Goal: Task Accomplishment & Management: Manage account settings

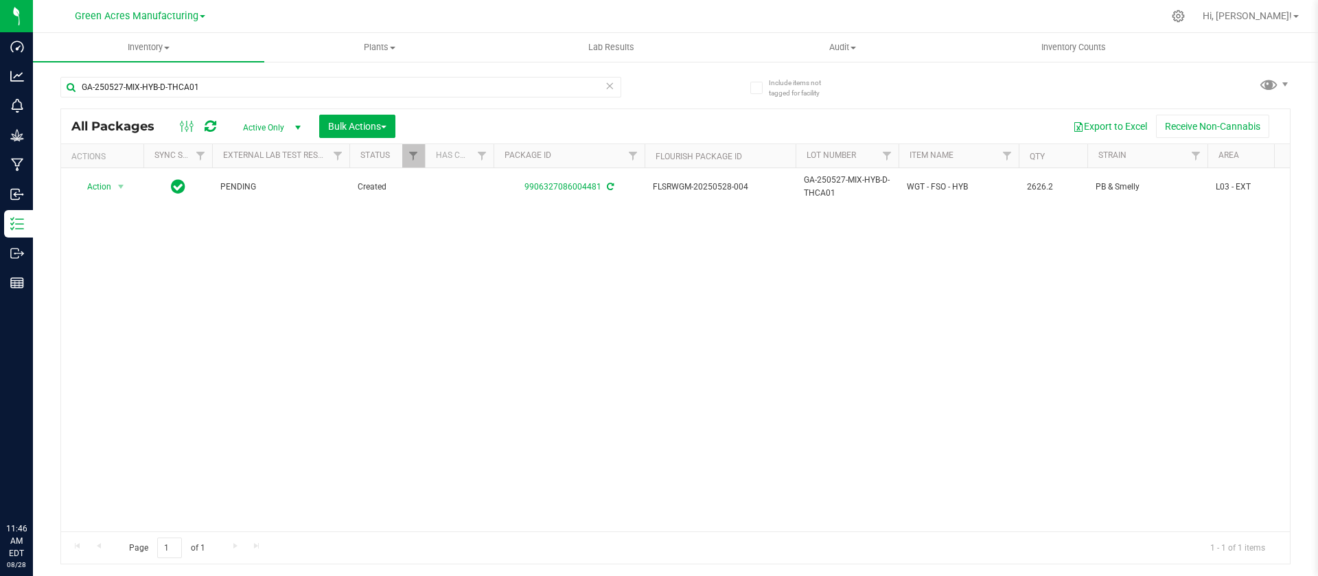
click at [731, 395] on div "Action Action Adjust qty Create package Edit attributes Global inventory Locate…" at bounding box center [675, 349] width 1229 height 363
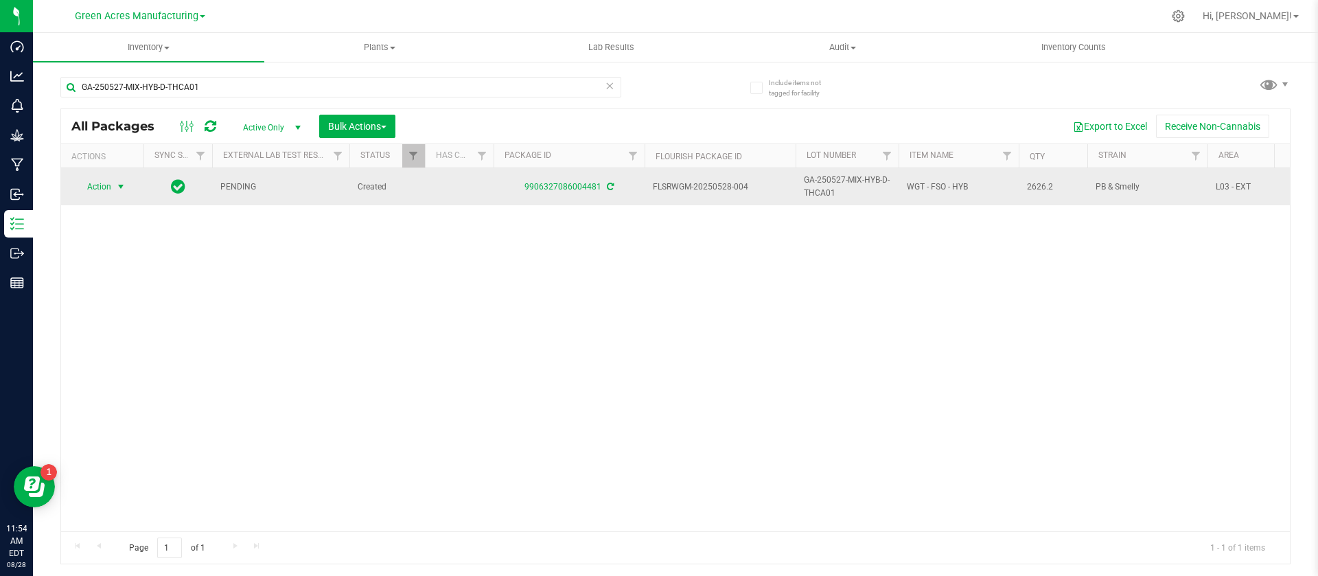
click at [100, 187] on span "Action" at bounding box center [93, 186] width 37 height 19
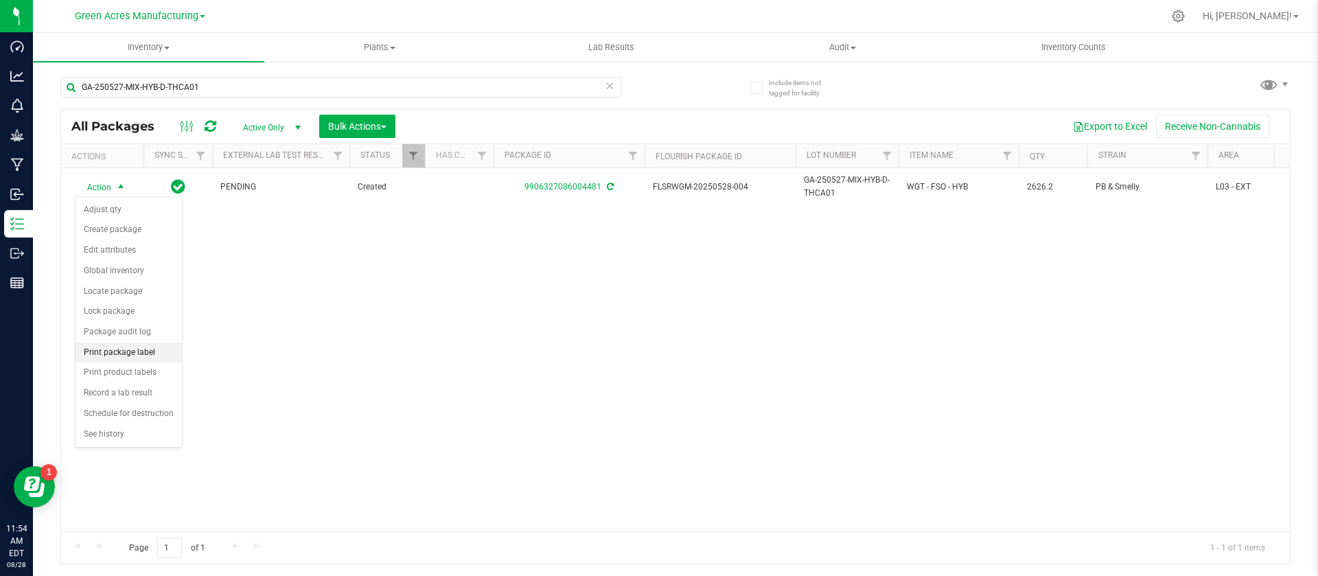
click at [135, 352] on li "Print package label" at bounding box center [129, 353] width 106 height 21
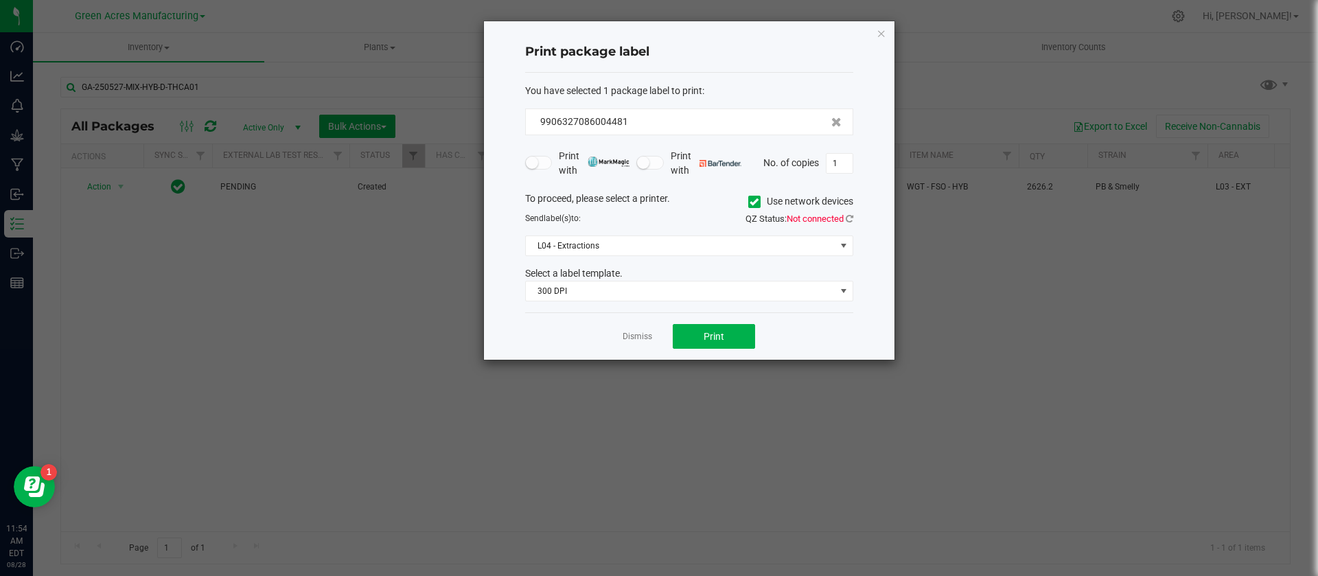
click at [845, 214] on span "QZ Status: Not connected" at bounding box center [800, 219] width 108 height 10
click at [847, 215] on icon at bounding box center [850, 218] width 8 height 9
click at [767, 247] on span "L04 - Extractions" at bounding box center [681, 245] width 310 height 19
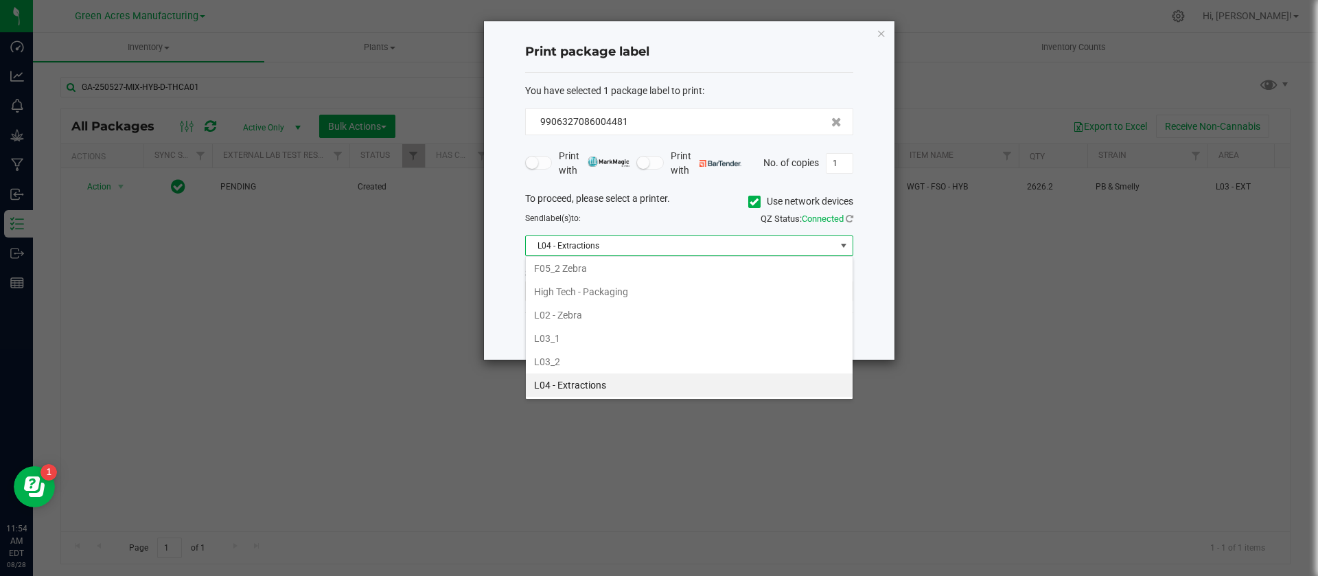
scroll to position [21, 328]
click at [614, 366] on li "L03_2" at bounding box center [689, 361] width 327 height 23
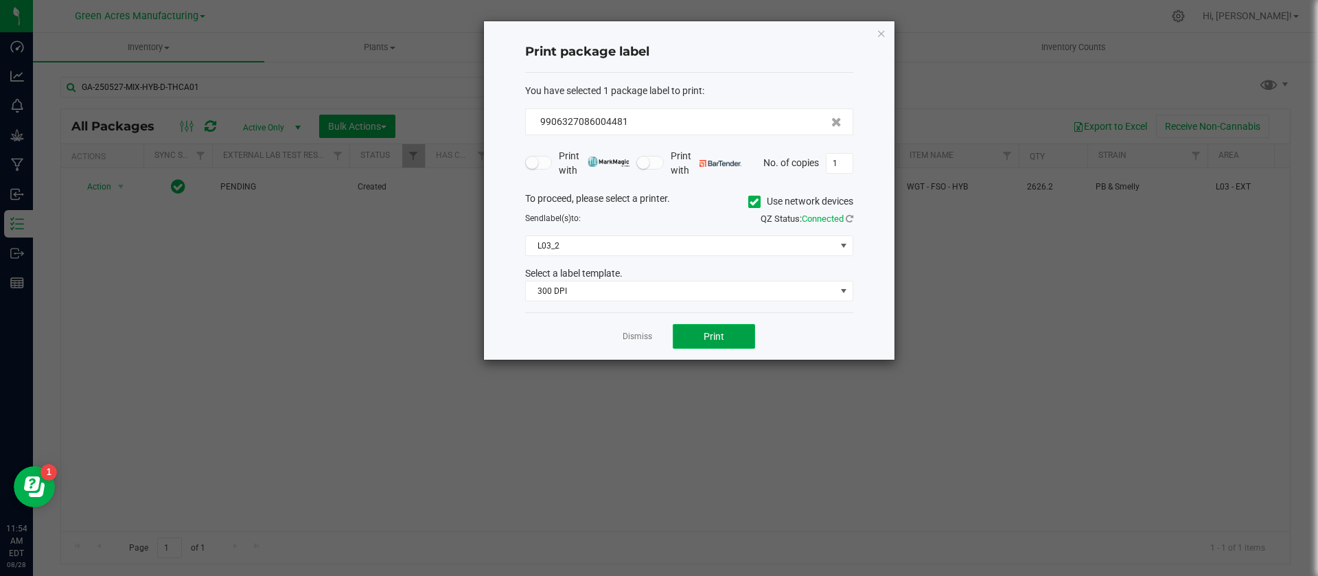
click at [698, 328] on button "Print" at bounding box center [714, 336] width 82 height 25
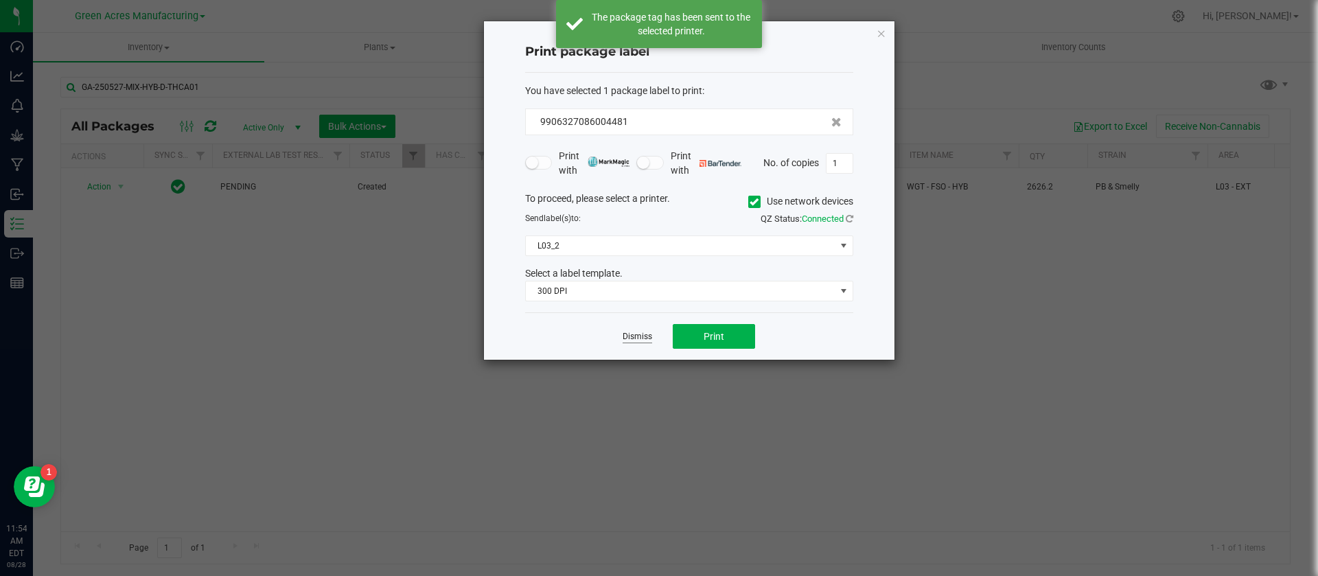
click at [644, 340] on link "Dismiss" at bounding box center [638, 337] width 30 height 12
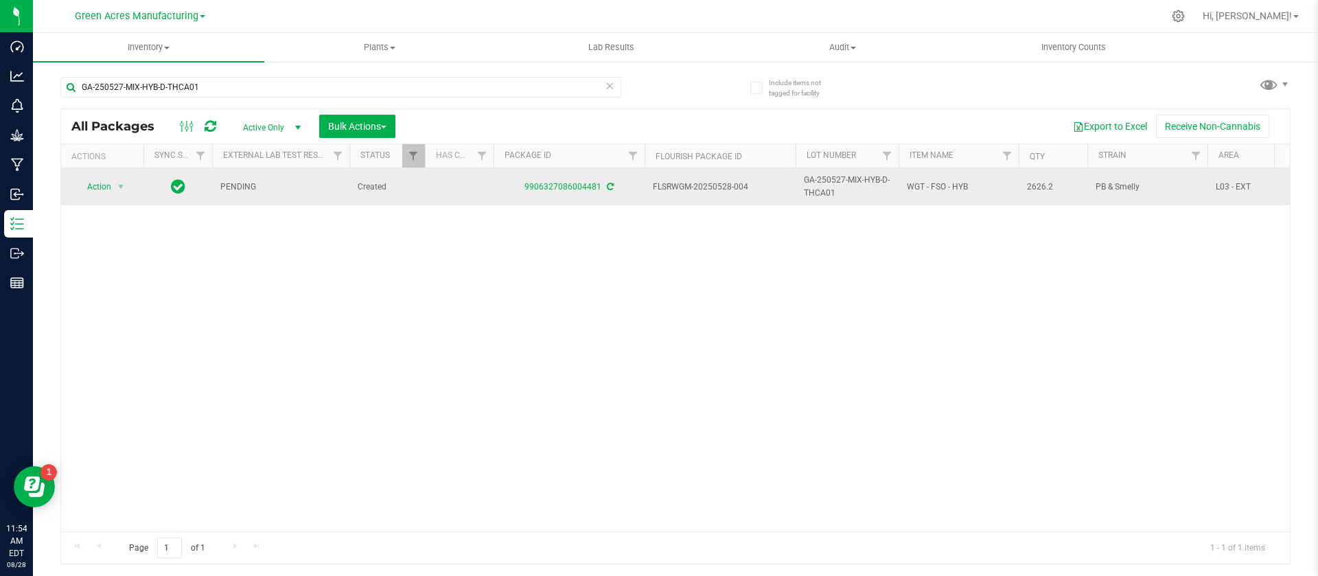
drag, startPoint x: 753, startPoint y: 181, endPoint x: 643, endPoint y: 184, distance: 109.9
copy tr "FLSRWGM-20250528-004"
click at [834, 181] on span "GA-250527-MIX-HYB-D-THCA01" at bounding box center [847, 187] width 87 height 26
click at [834, 181] on input "GA-250527-MIX-HYB-D-THCA01" at bounding box center [844, 186] width 98 height 21
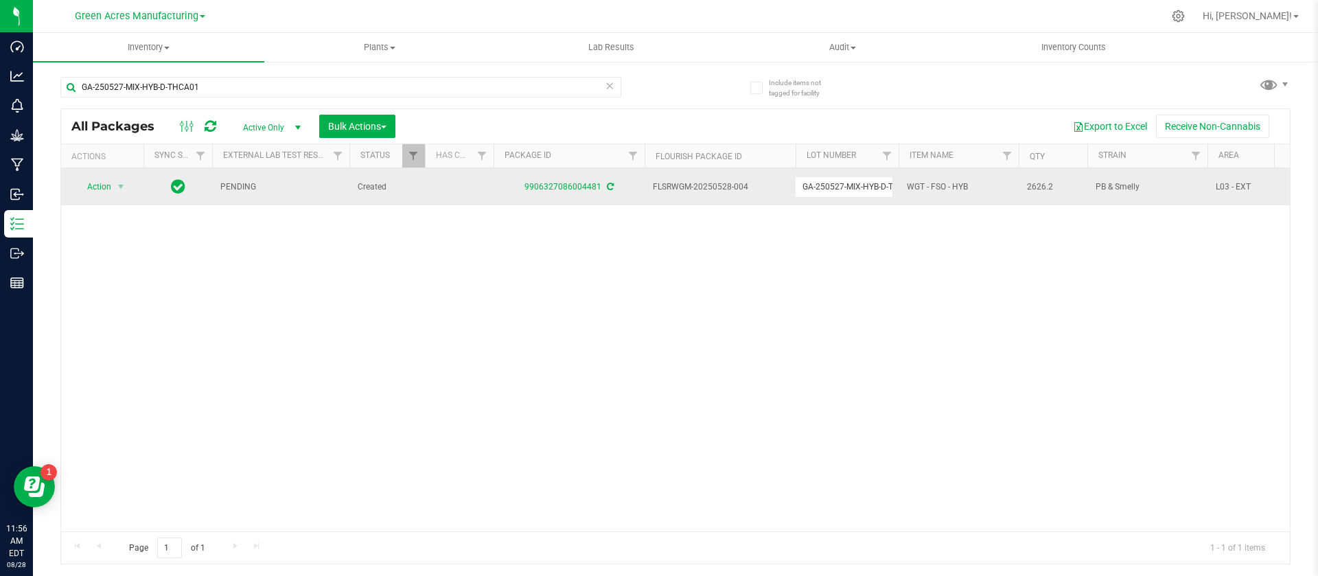
scroll to position [0, 27]
click at [834, 181] on input "GA-250527-MIX-HYB-D-THCA01" at bounding box center [844, 186] width 98 height 21
click at [1033, 183] on span "2626.2" at bounding box center [1053, 187] width 52 height 13
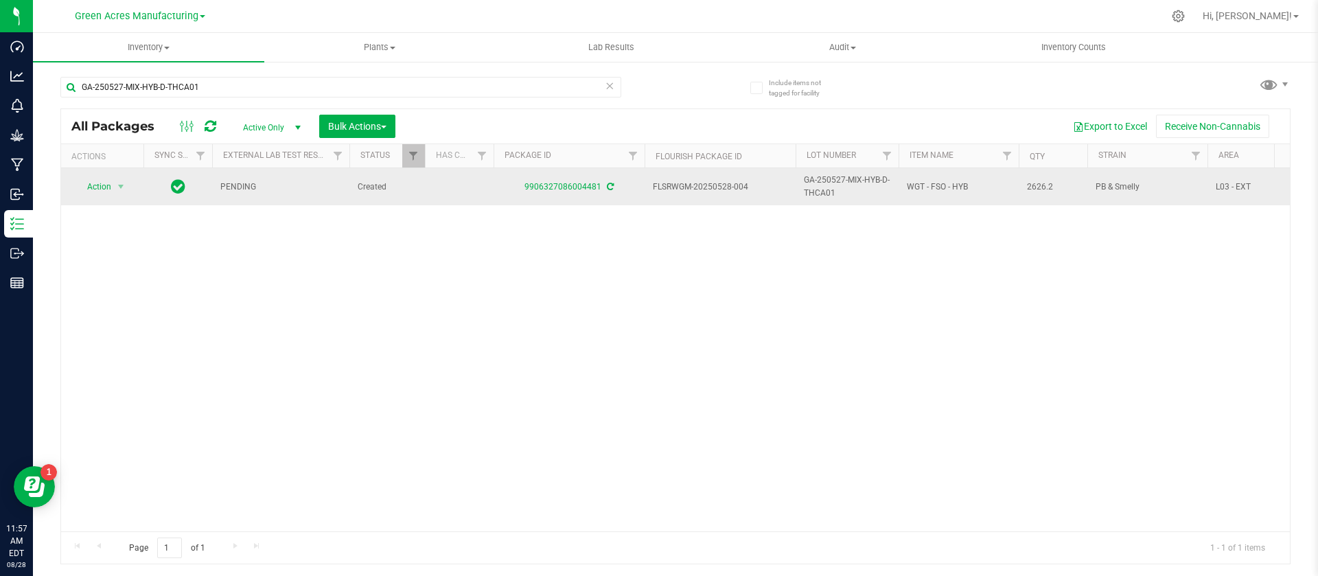
copy span "2626.2"
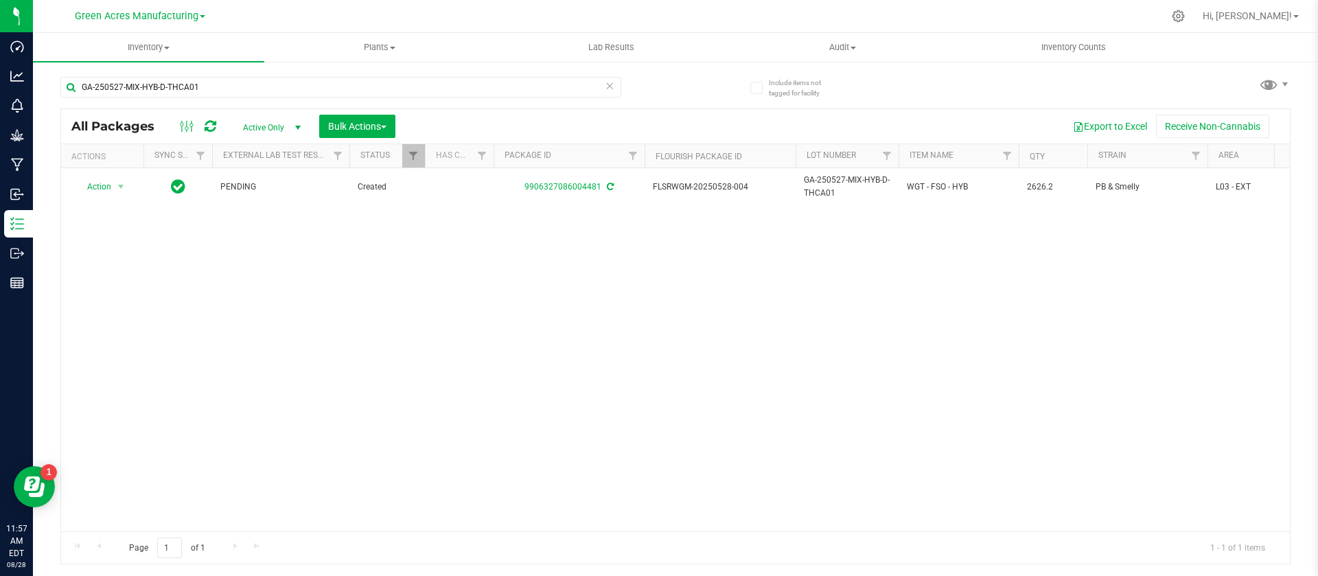
click at [715, 301] on div "Action Action Adjust qty Create package Edit attributes Global inventory Locate…" at bounding box center [675, 349] width 1229 height 363
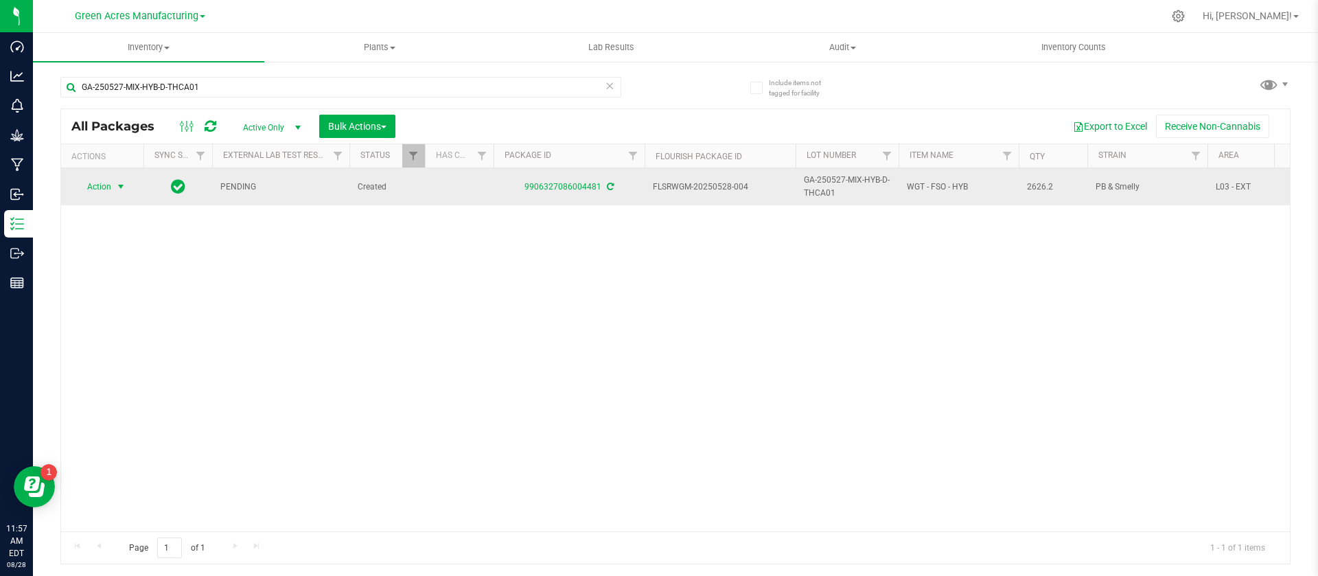
click at [102, 193] on span "Action" at bounding box center [93, 186] width 37 height 19
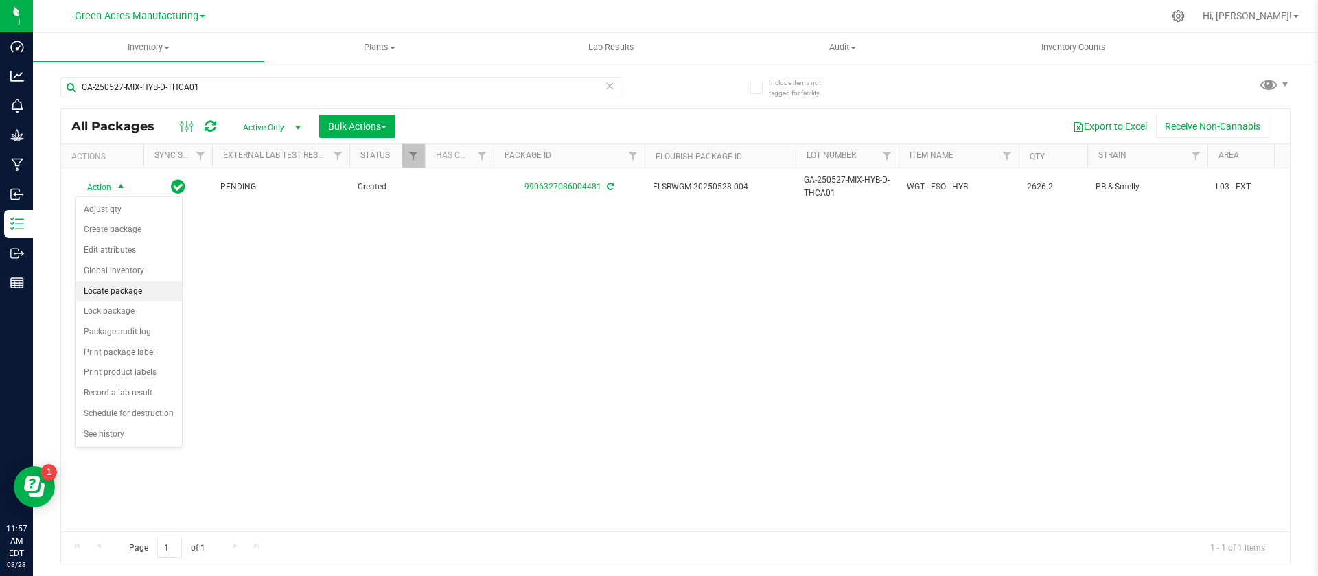
click at [122, 286] on li "Locate package" at bounding box center [129, 292] width 106 height 21
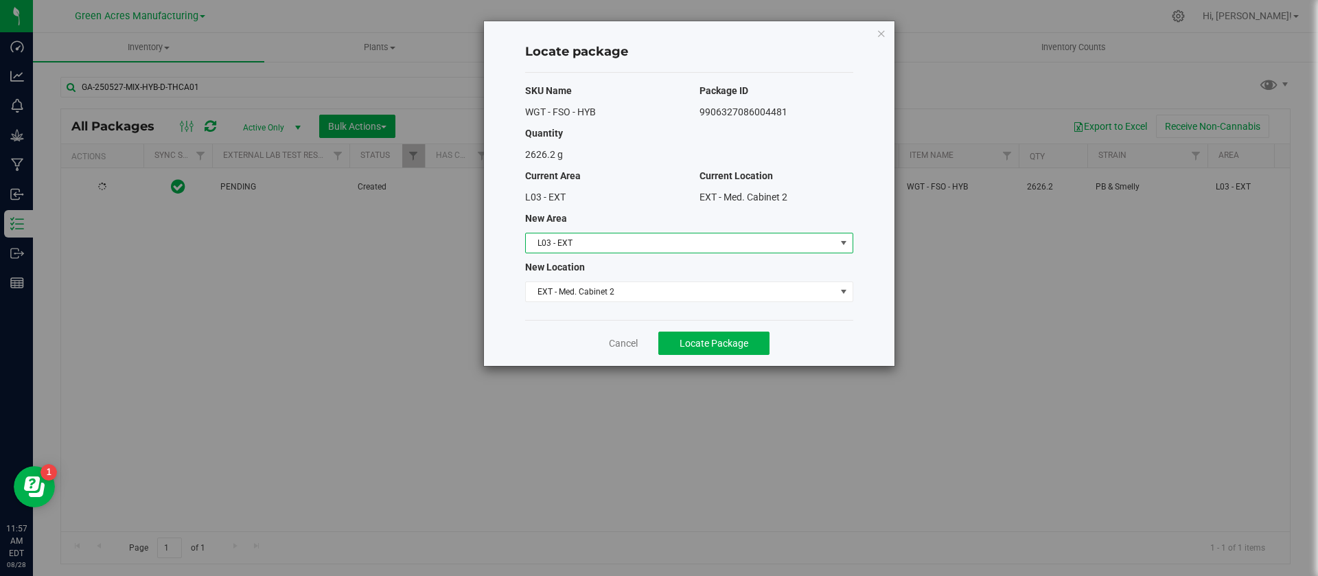
click at [566, 243] on span "L03 - EXT" at bounding box center [681, 242] width 310 height 19
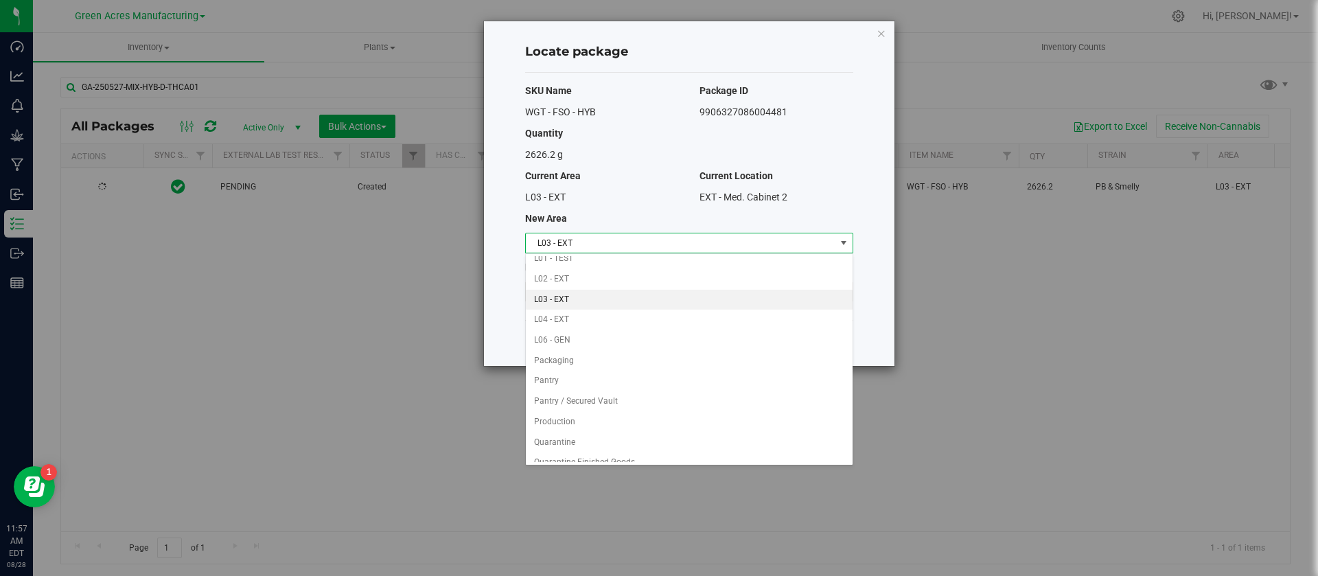
scroll to position [297, 0]
click at [586, 393] on li "Pantry / Secured Vault" at bounding box center [689, 398] width 327 height 21
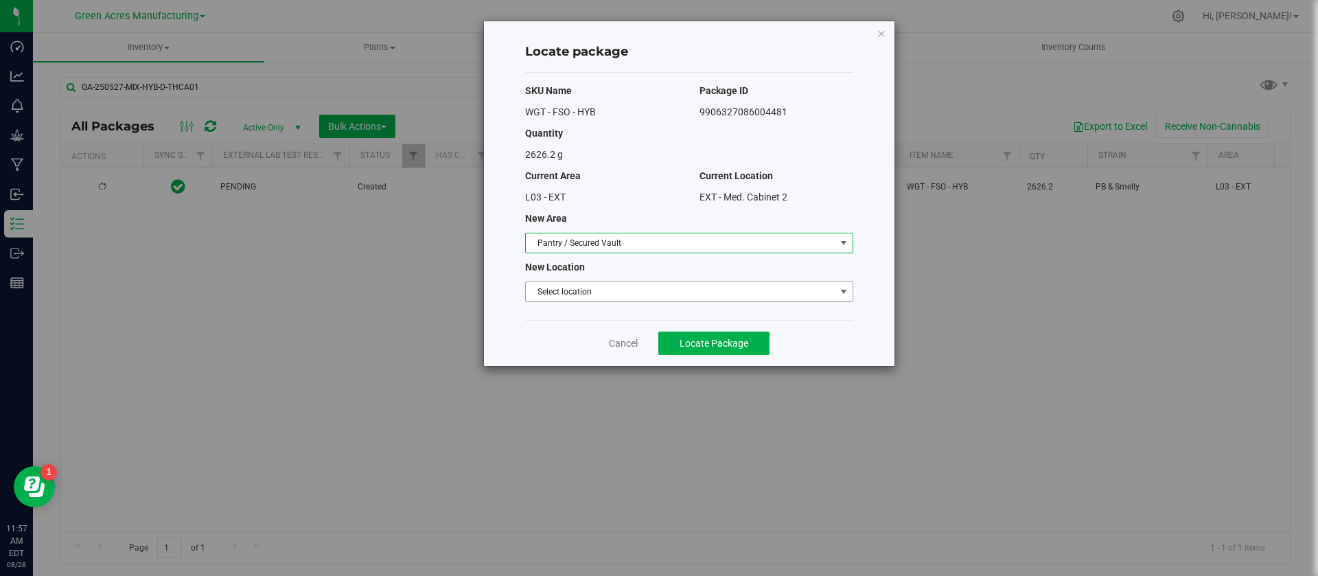
click at [586, 296] on span "Select location" at bounding box center [681, 291] width 310 height 19
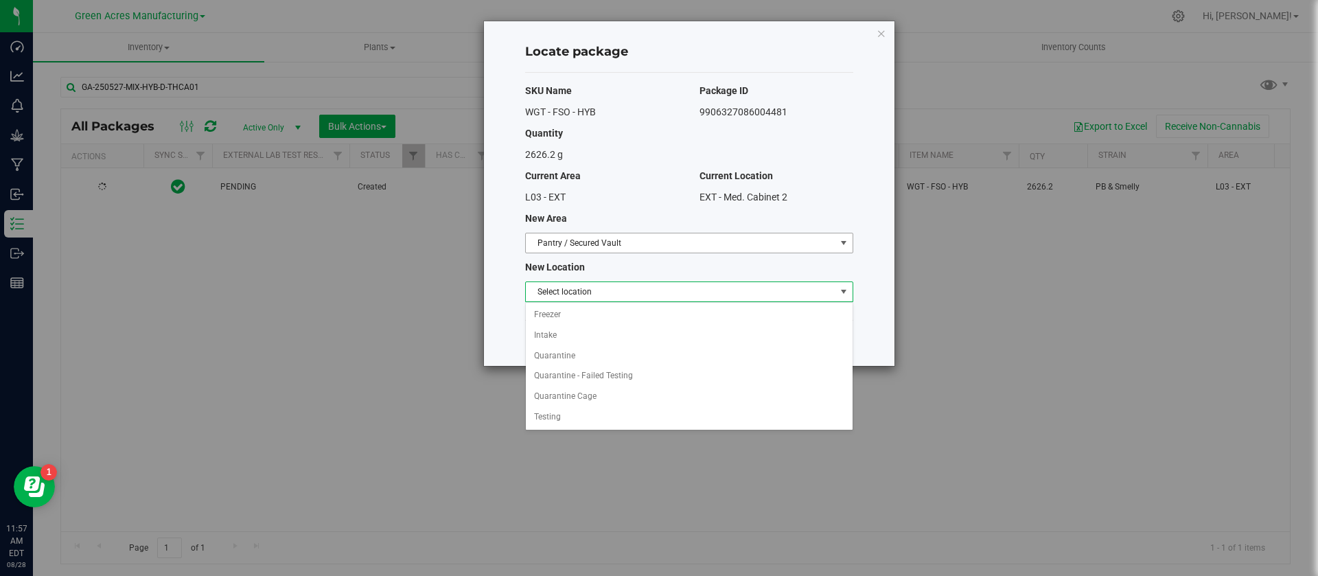
click at [615, 233] on span "Pantry / Secured Vault" at bounding box center [681, 242] width 310 height 19
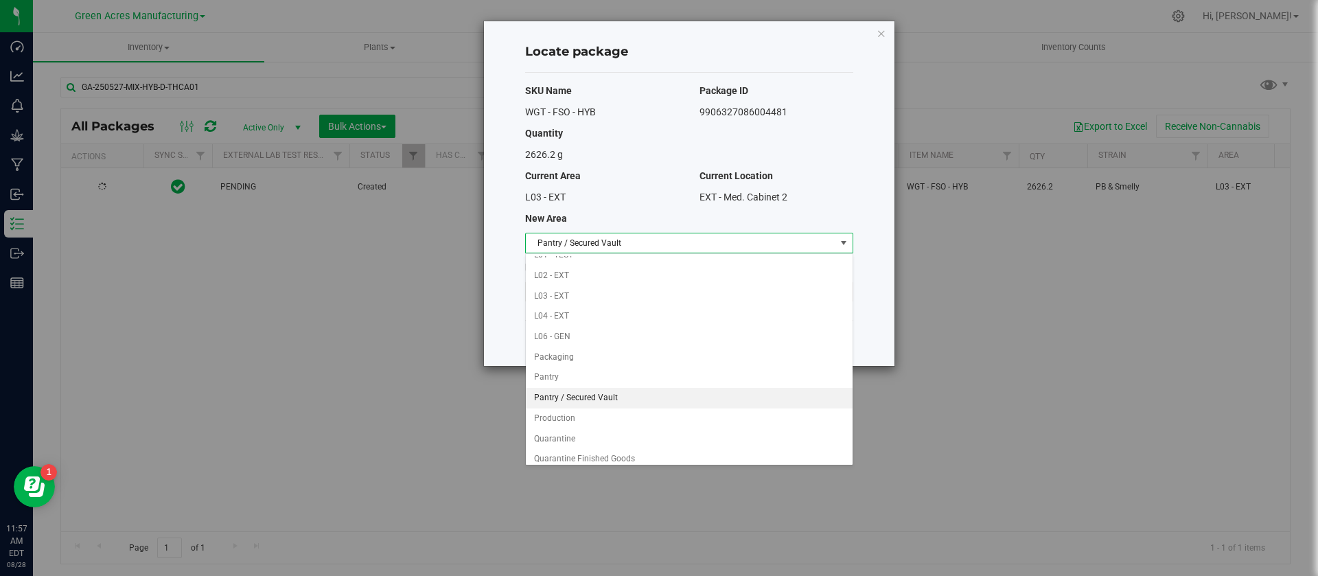
scroll to position [672, 0]
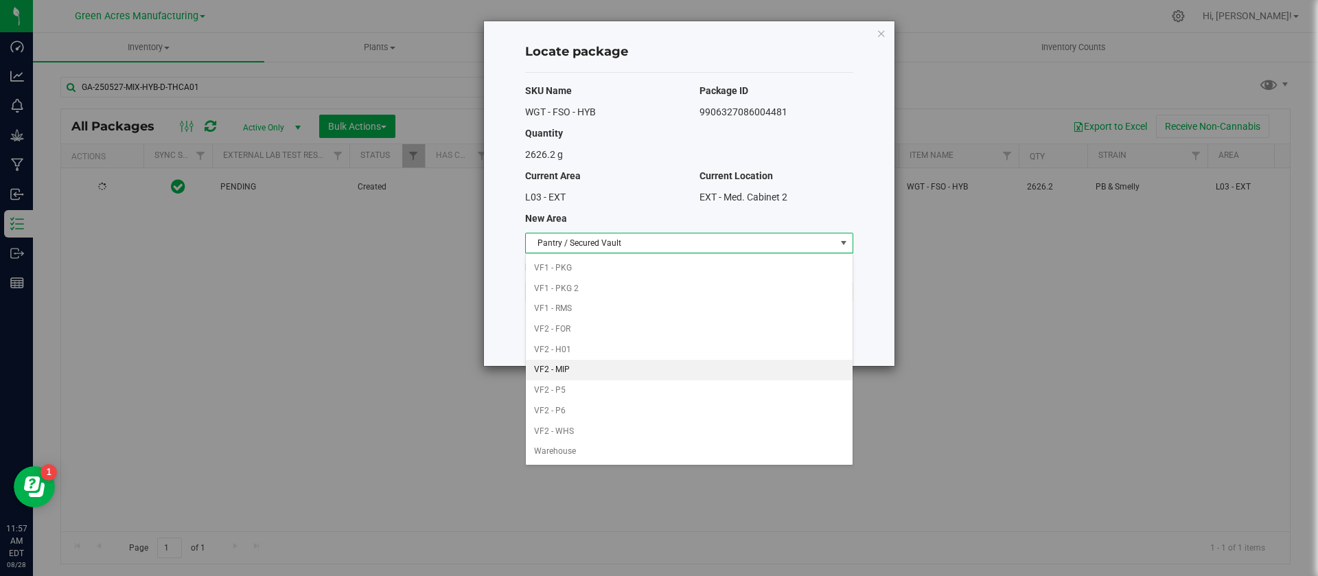
click at [594, 367] on li "VF2 - MIP" at bounding box center [689, 370] width 327 height 21
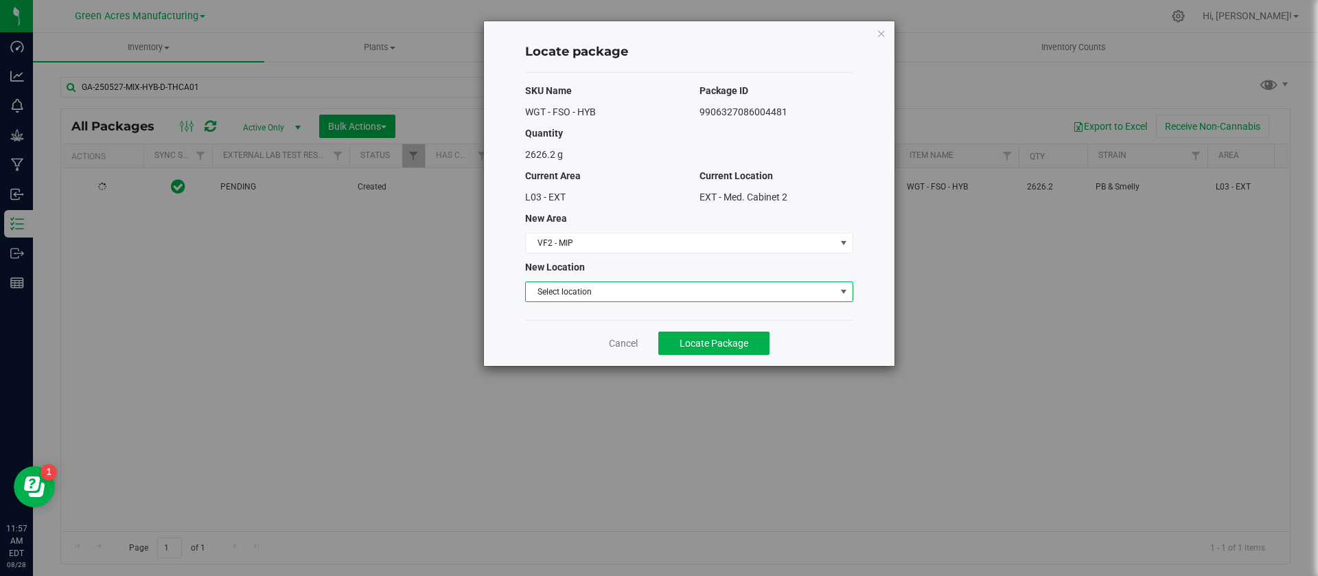
click at [584, 289] on span "Select location" at bounding box center [681, 291] width 310 height 19
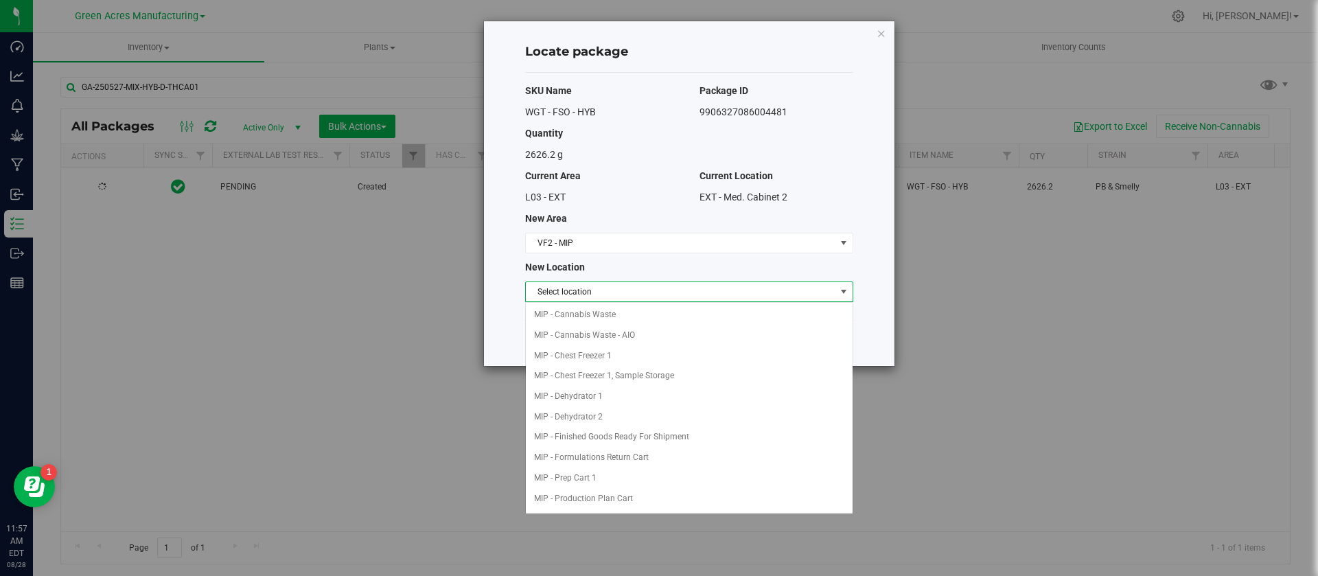
click at [584, 289] on span "Select location" at bounding box center [681, 291] width 310 height 19
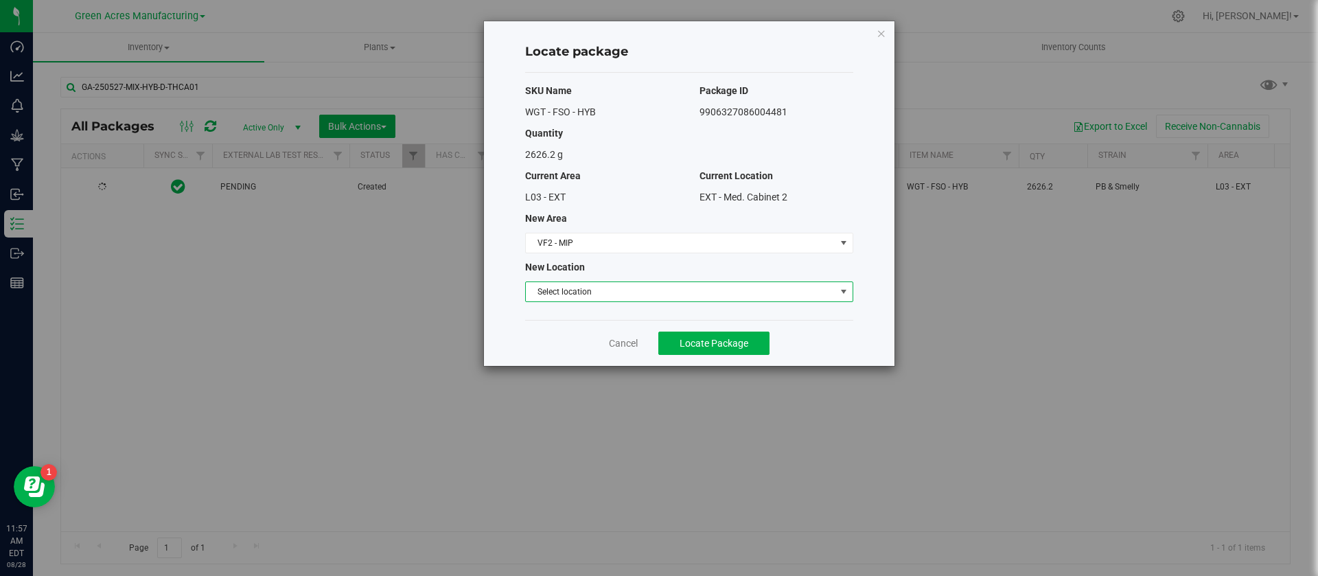
click at [584, 289] on span "Select location" at bounding box center [681, 291] width 310 height 19
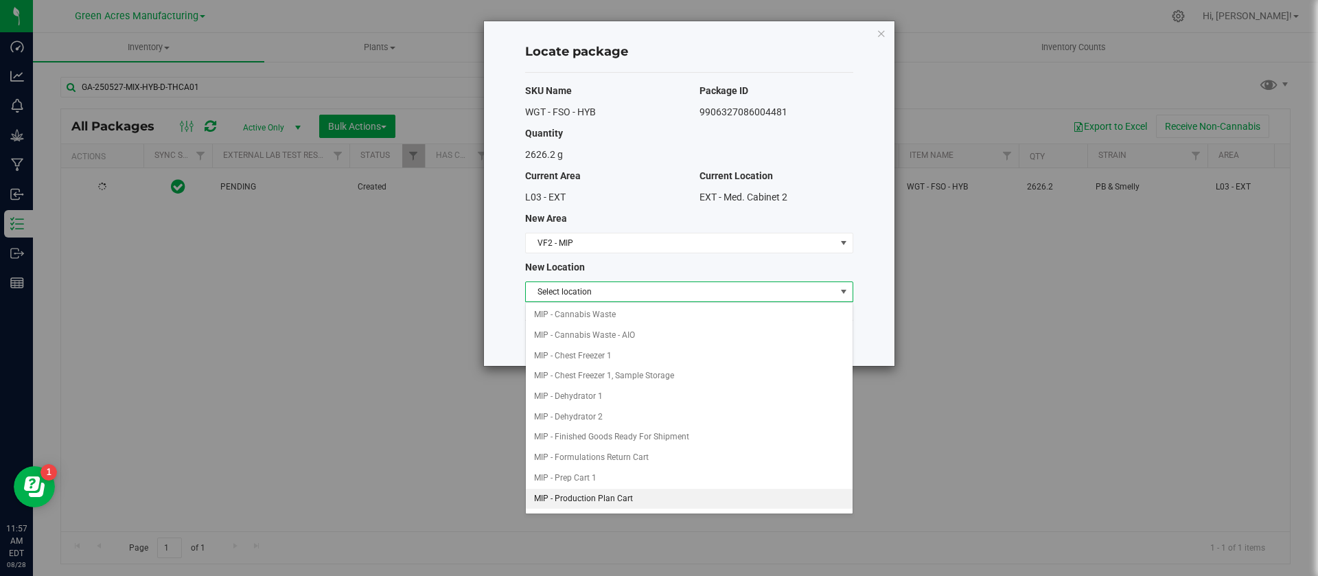
click at [571, 500] on li "MIP - Production Plan Cart" at bounding box center [689, 499] width 327 height 21
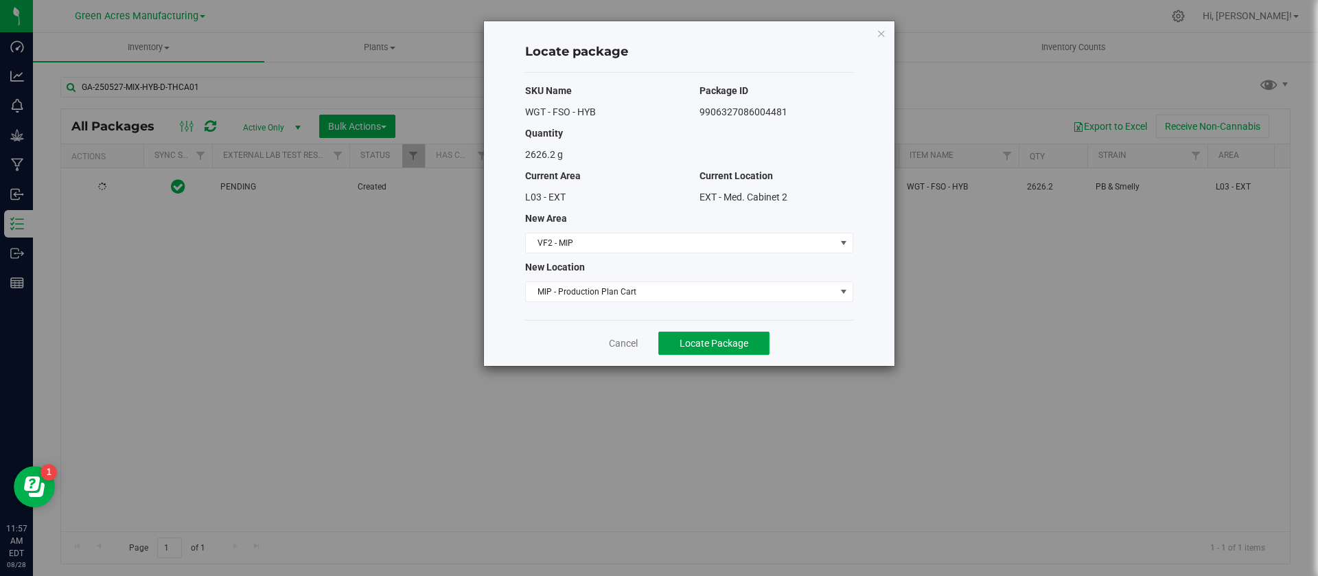
click at [699, 341] on span "Locate Package" at bounding box center [714, 343] width 69 height 11
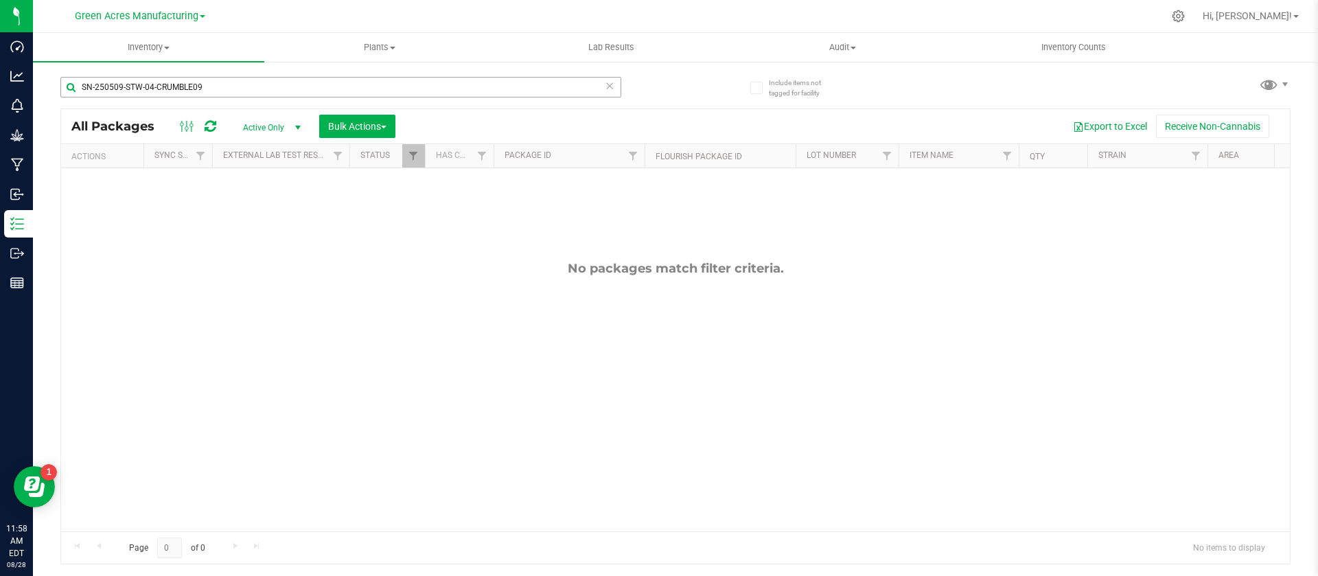
click at [221, 90] on input "SN-250509-STW-04-CRUMBLE09" at bounding box center [340, 87] width 561 height 21
click at [165, 47] on span at bounding box center [166, 48] width 5 height 3
click at [113, 77] on span "All packages" at bounding box center [80, 83] width 94 height 12
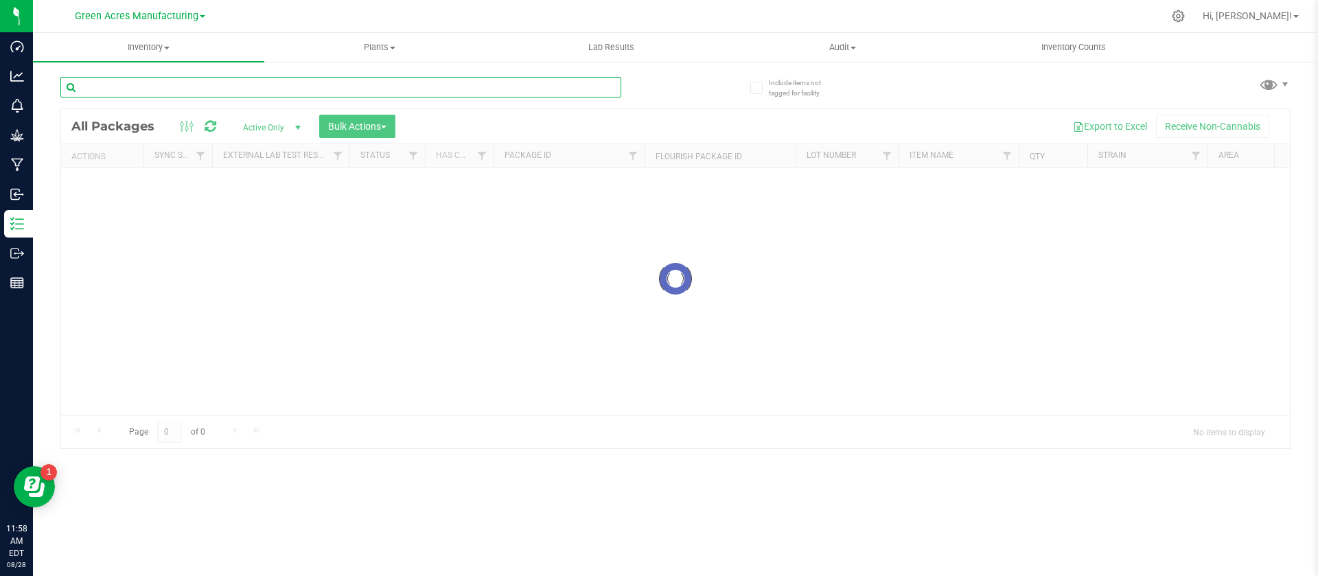
click at [118, 84] on input "text" at bounding box center [340, 87] width 561 height 21
paste input "SN-250509-STW-04-CRUMBLE09"
type input "SN-250509-STW-04-CRUMBLE09"
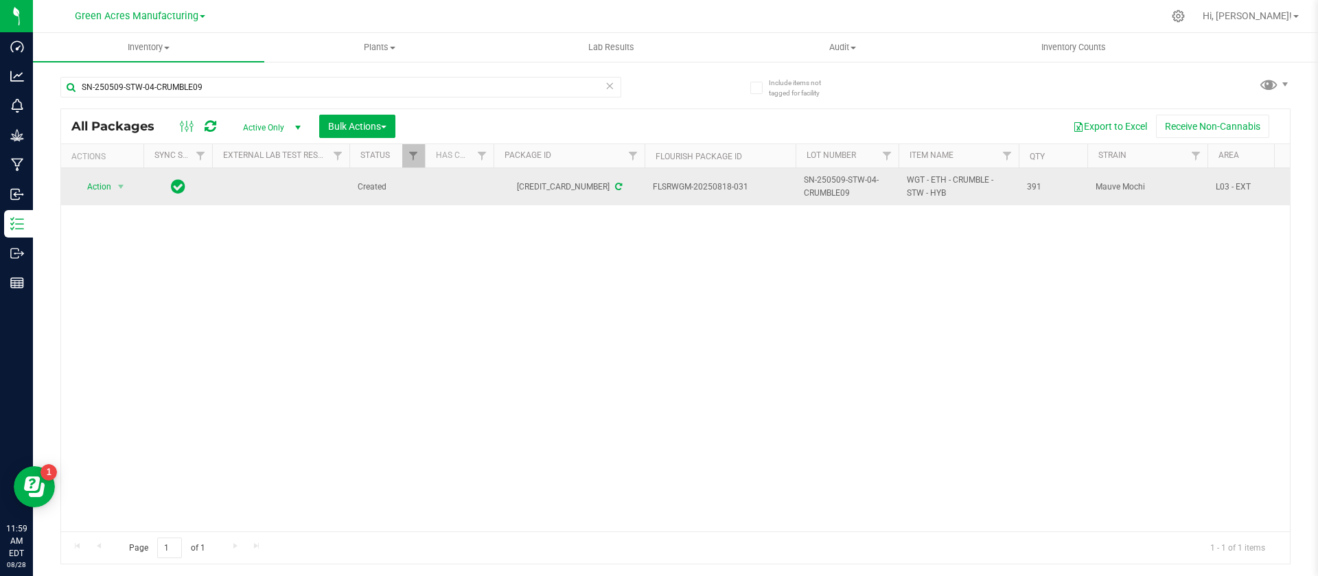
click at [840, 188] on span "SN-250509-STW-04-CRUMBLE09" at bounding box center [847, 187] width 87 height 26
click at [840, 188] on input "SN-250509-STW-04-CRUMBLE09" at bounding box center [844, 186] width 98 height 21
click at [1027, 185] on span "391" at bounding box center [1053, 187] width 52 height 13
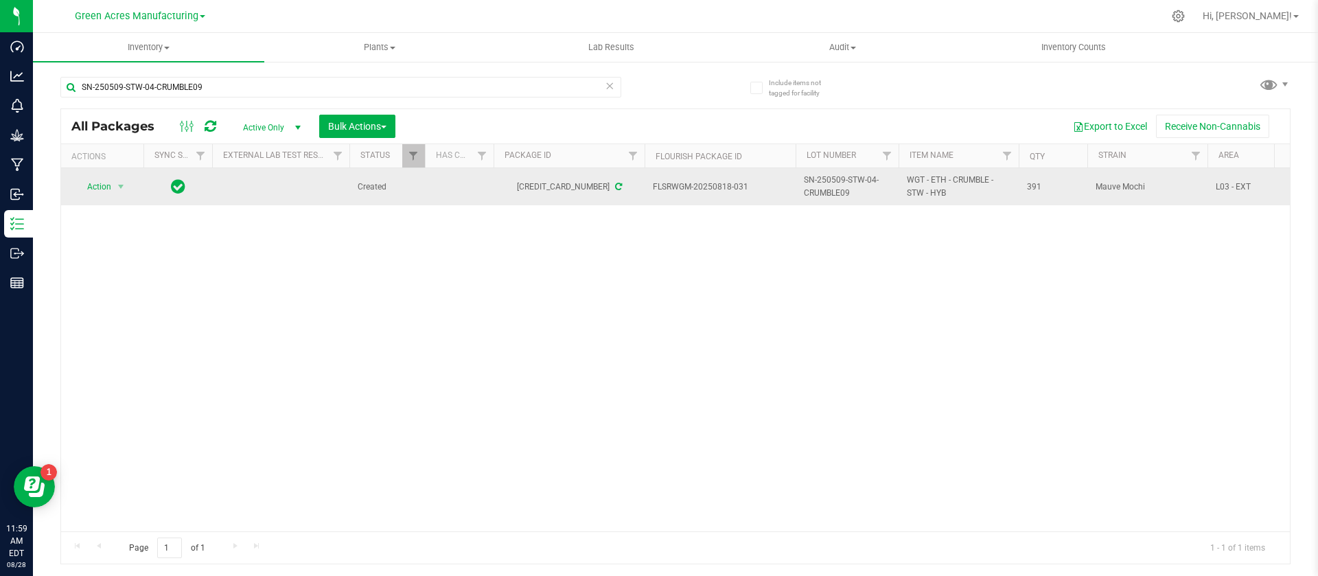
click at [1027, 185] on span "391" at bounding box center [1053, 187] width 52 height 13
copy span "391"
click at [693, 197] on td "FLSRWGM-20250818-031" at bounding box center [720, 186] width 151 height 37
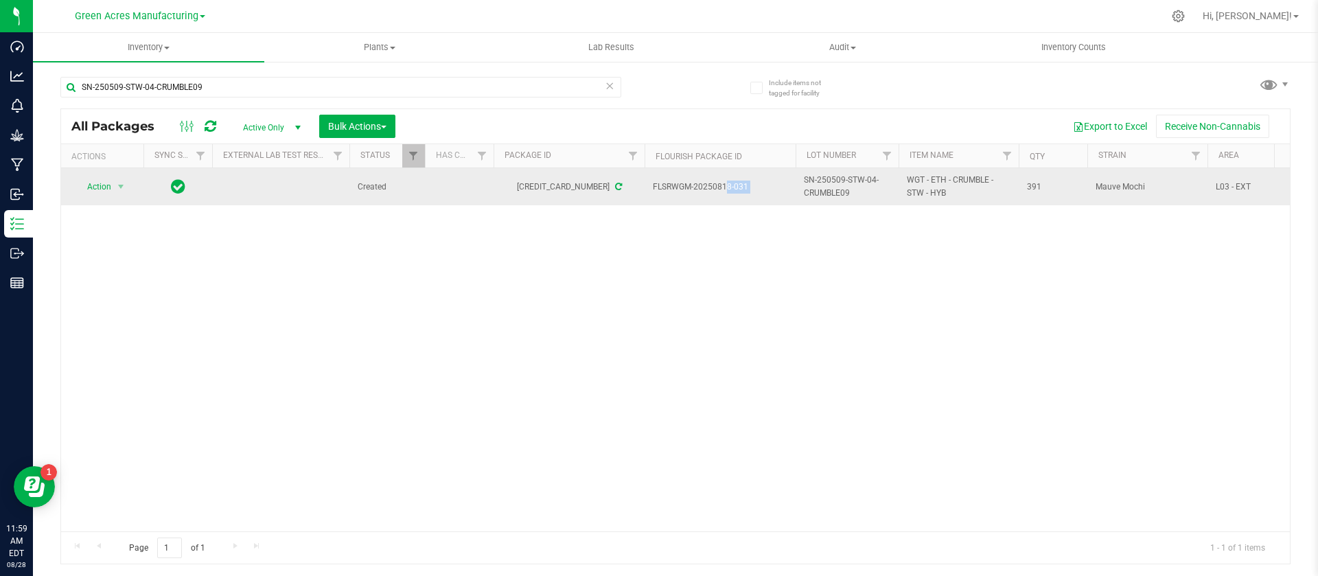
copy tr "FLSRWGM-20250818-031"
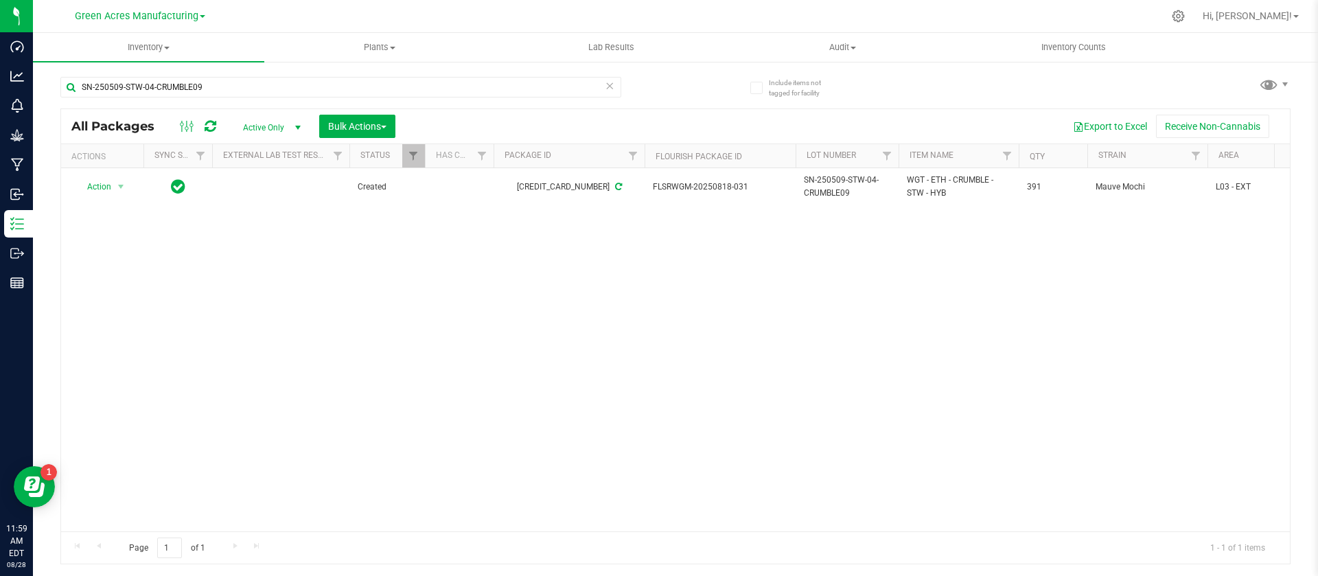
click at [856, 281] on div "Action Action Adjust qty Create package Edit attributes Global inventory Locate…" at bounding box center [675, 349] width 1229 height 363
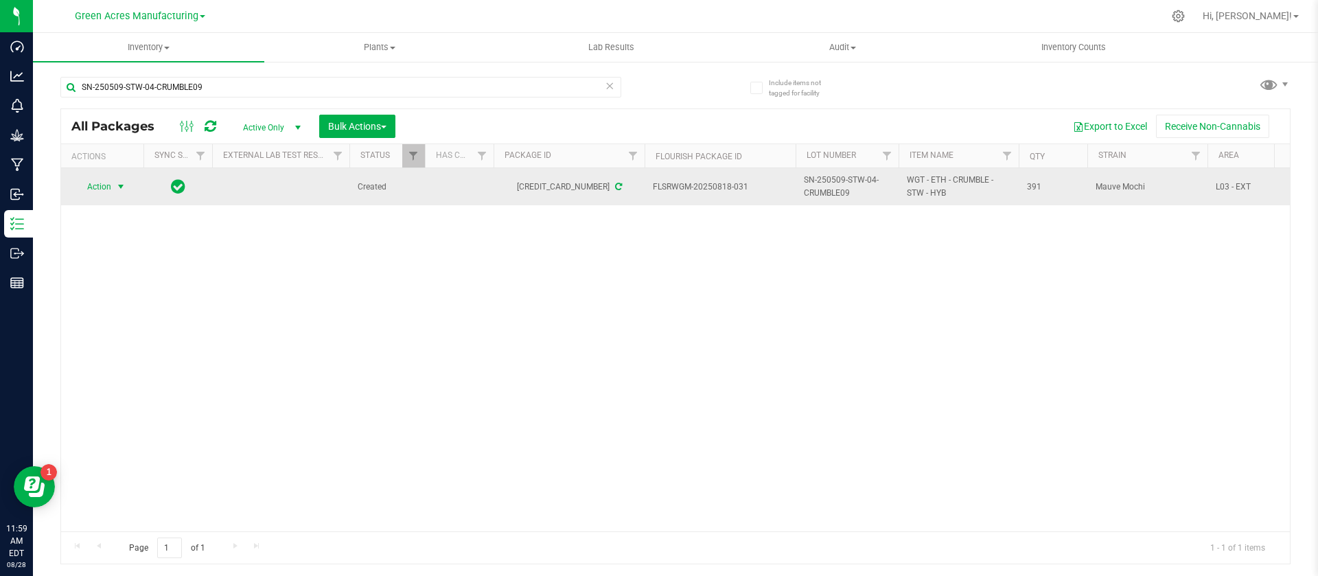
click at [120, 185] on span "select" at bounding box center [120, 186] width 11 height 11
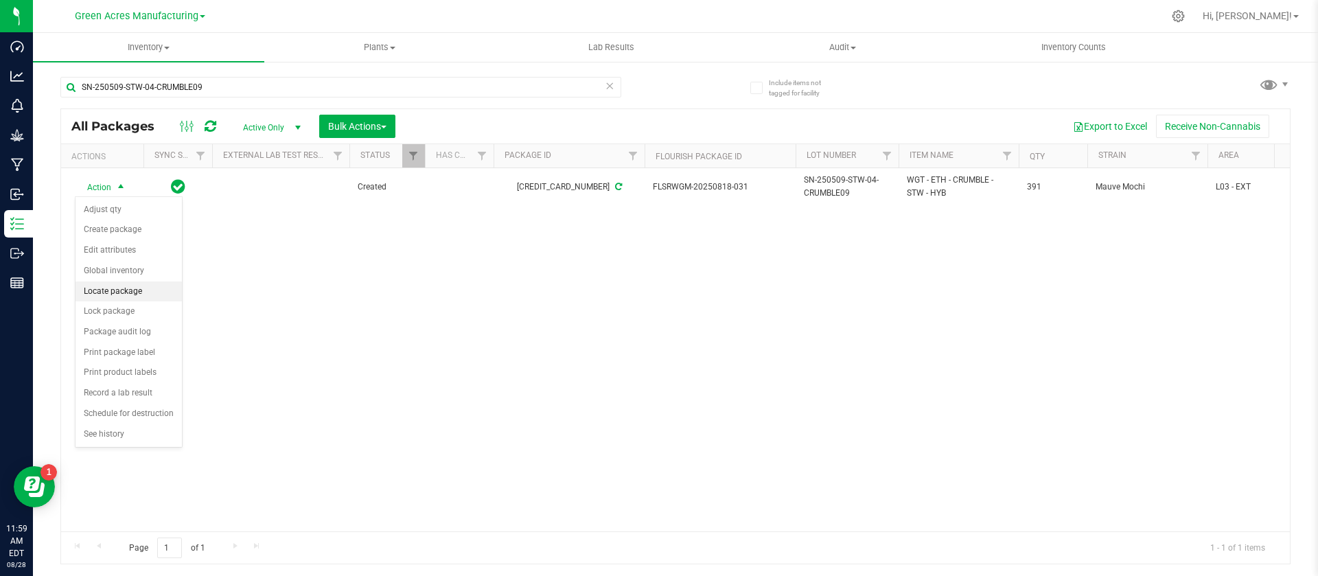
click at [141, 290] on li "Locate package" at bounding box center [129, 292] width 106 height 21
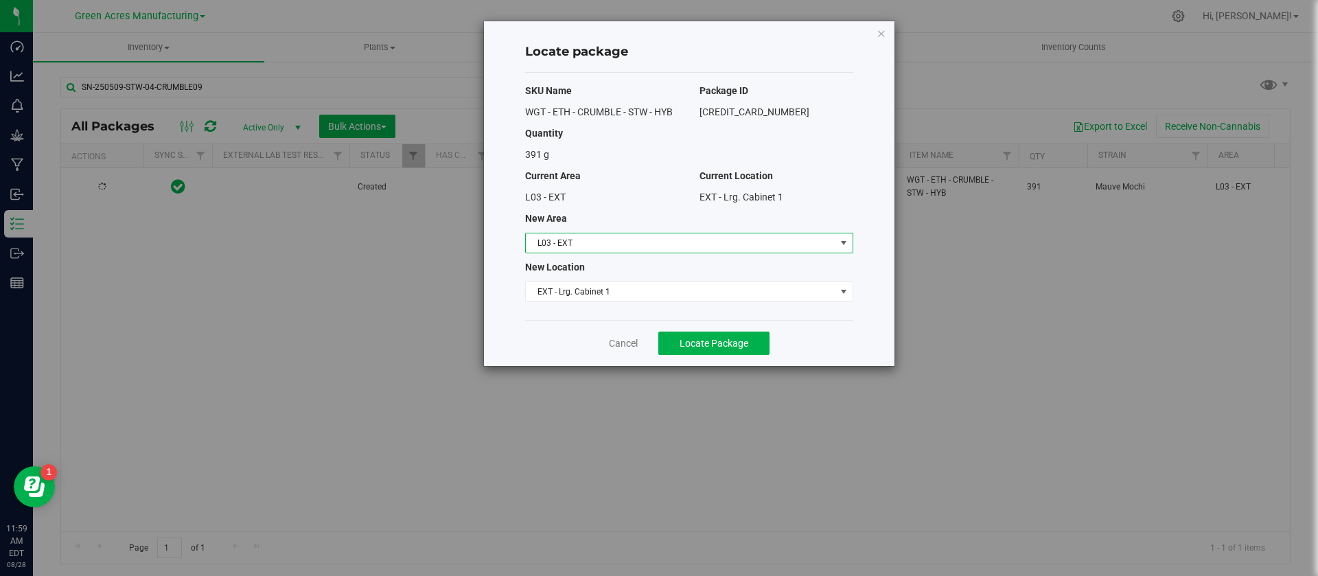
click at [549, 236] on span "L03 - EXT" at bounding box center [681, 242] width 310 height 19
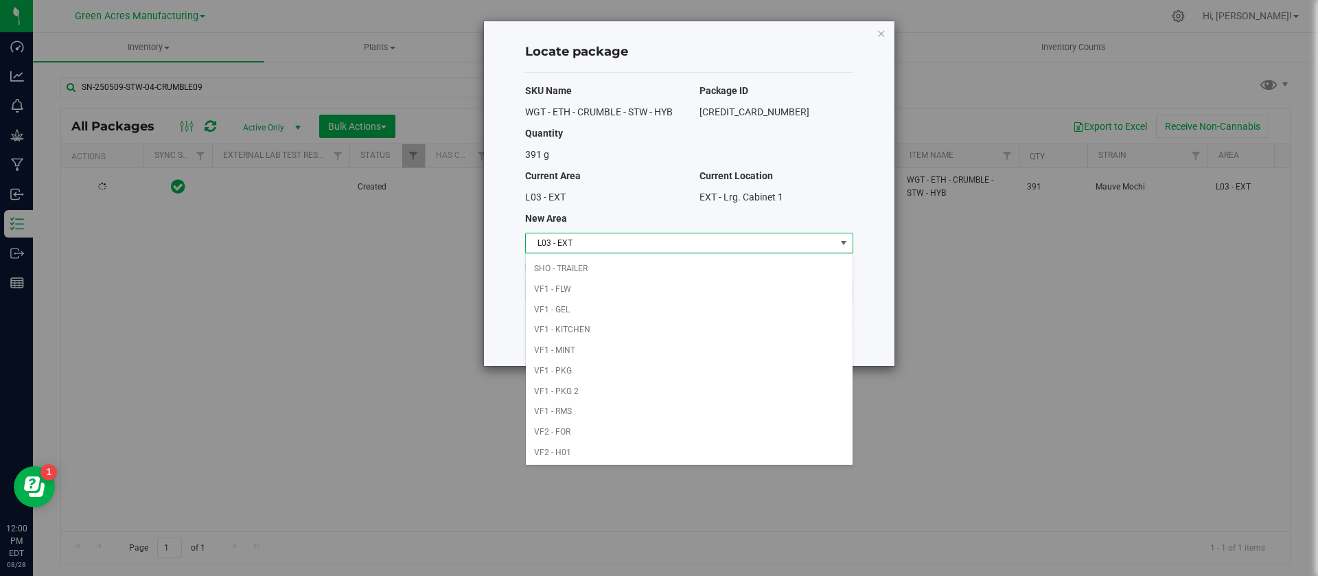
scroll to position [672, 0]
click at [574, 373] on li "VF2 - MIP" at bounding box center [689, 370] width 327 height 21
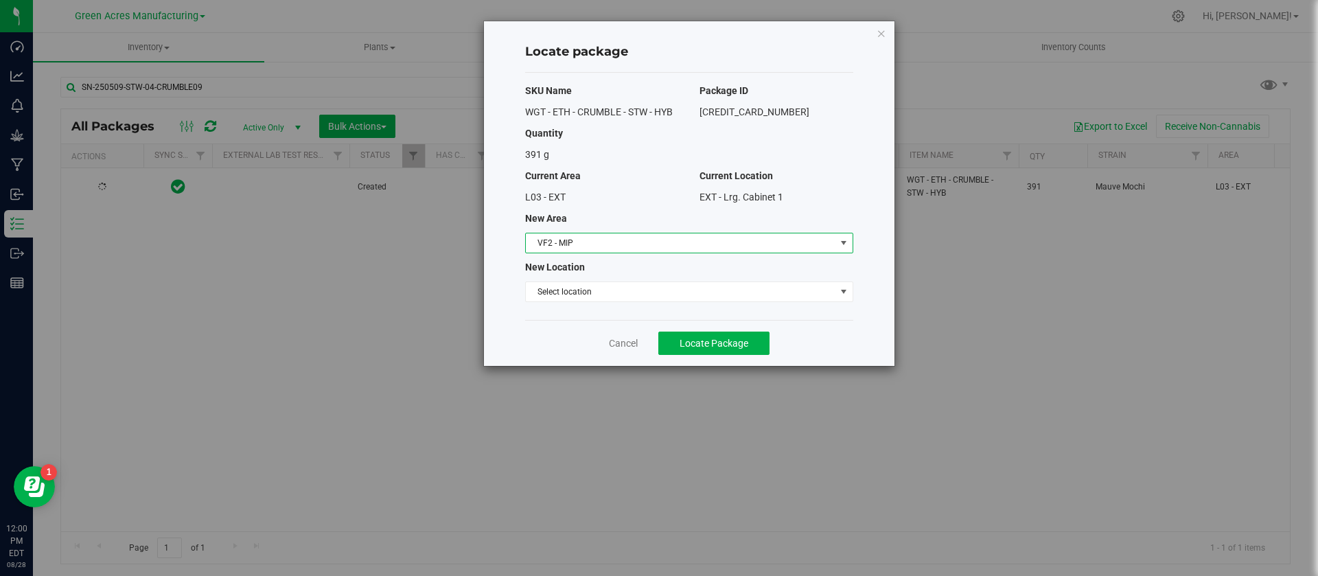
click at [567, 280] on div "SKU Name Package ID WGT - ETH - CRUMBLE - STW - HYB 6955741558465606 Quantity 3…" at bounding box center [689, 196] width 328 height 247
click at [566, 287] on span "Select location" at bounding box center [681, 291] width 310 height 19
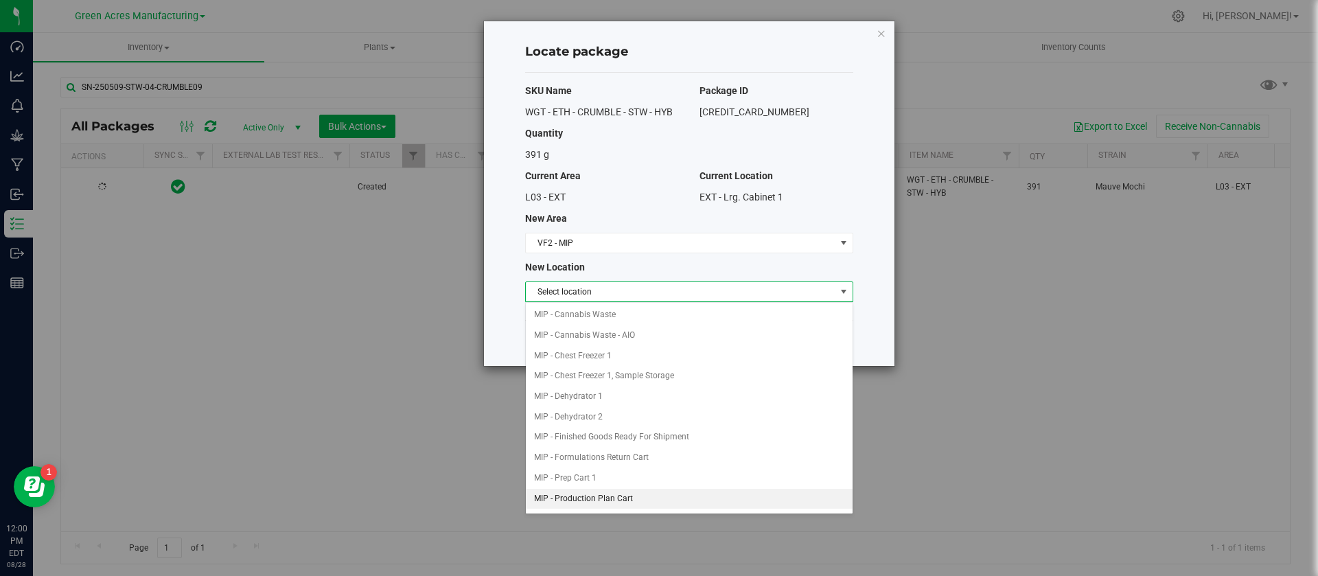
click at [616, 494] on li "MIP - Production Plan Cart" at bounding box center [689, 499] width 327 height 21
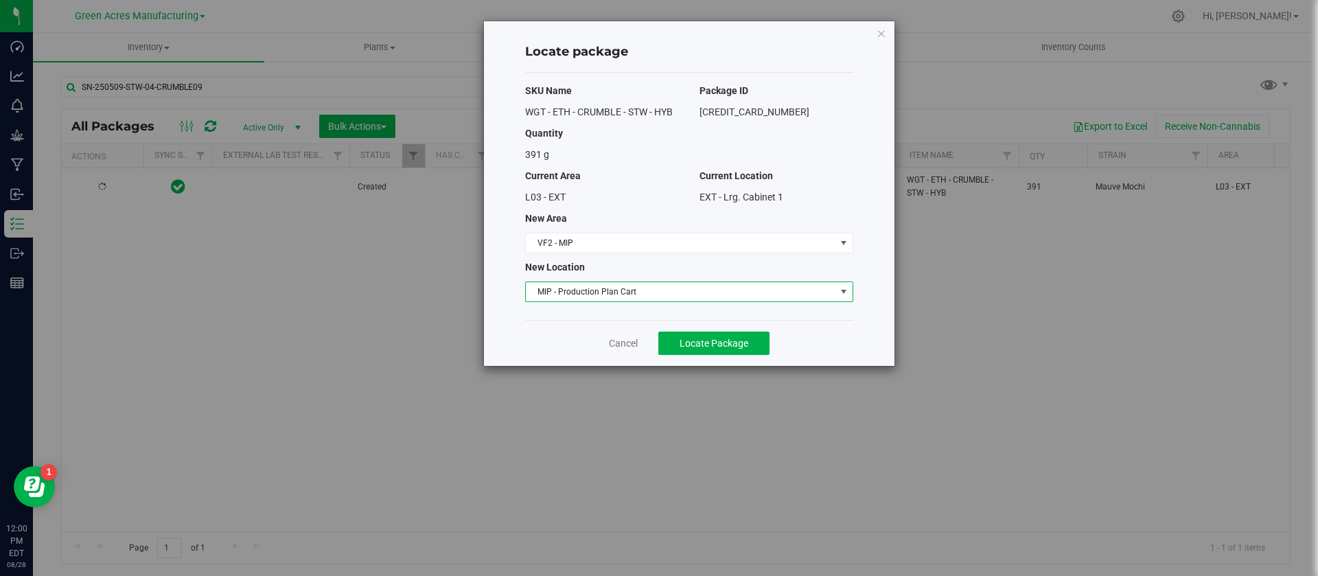
click at [596, 339] on div "Cancel Locate Package" at bounding box center [689, 343] width 328 height 46
click at [711, 354] on button "Locate Package" at bounding box center [713, 343] width 111 height 23
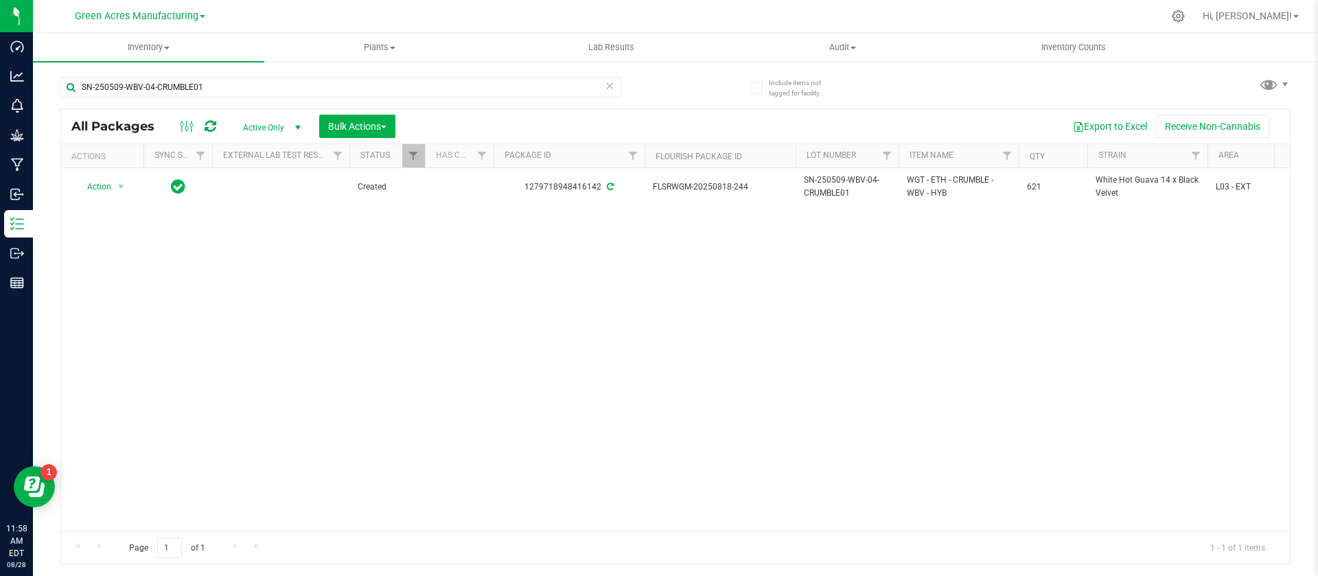
click at [838, 175] on span "SN-250509-WBV-04-CRUMBLE01" at bounding box center [847, 187] width 87 height 26
click at [838, 175] on td "SN-250509-WBV-04-CRUMBLE01" at bounding box center [847, 186] width 103 height 37
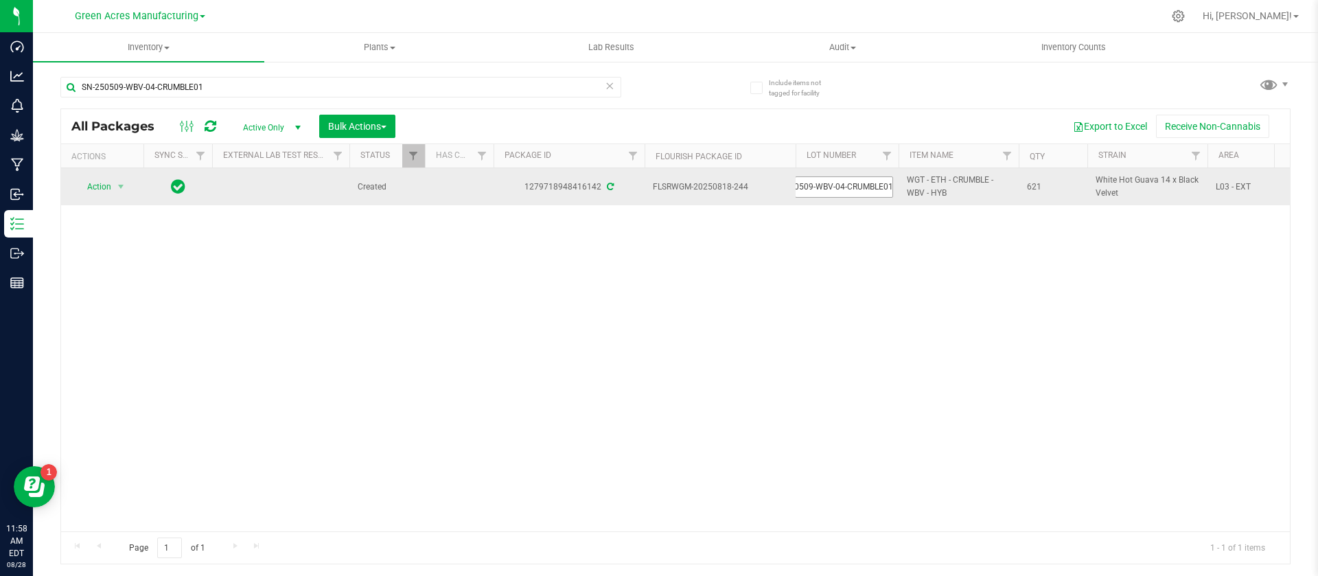
click at [834, 182] on input "SN-250509-WBV-04-CRUMBLE01" at bounding box center [844, 186] width 98 height 21
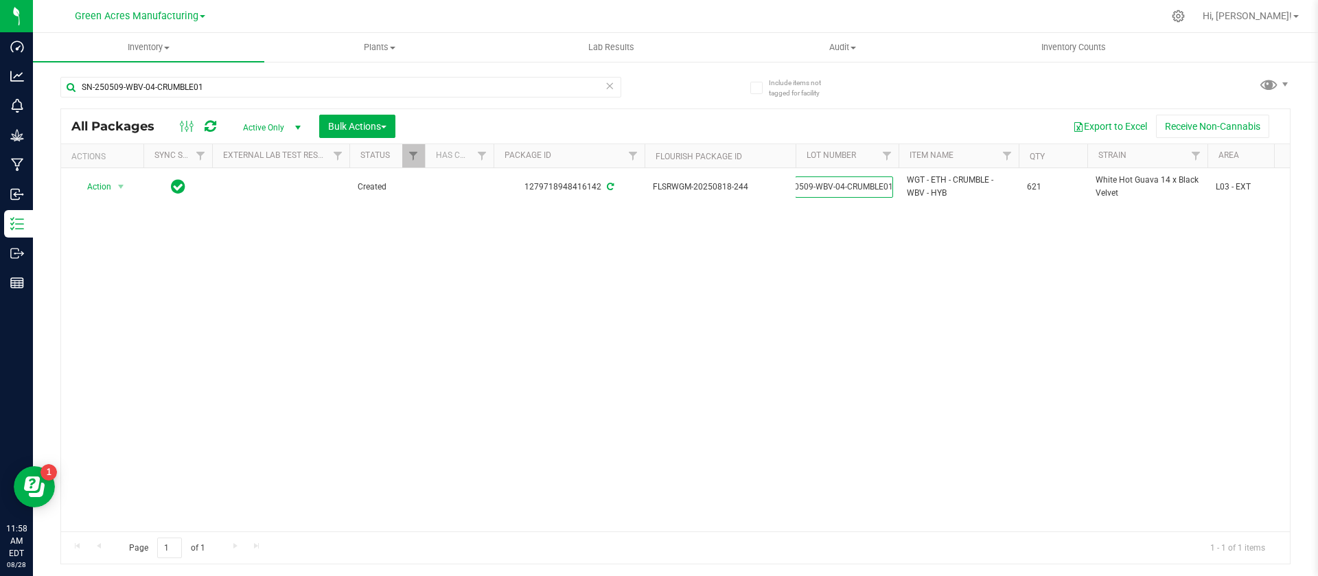
scroll to position [0, 0]
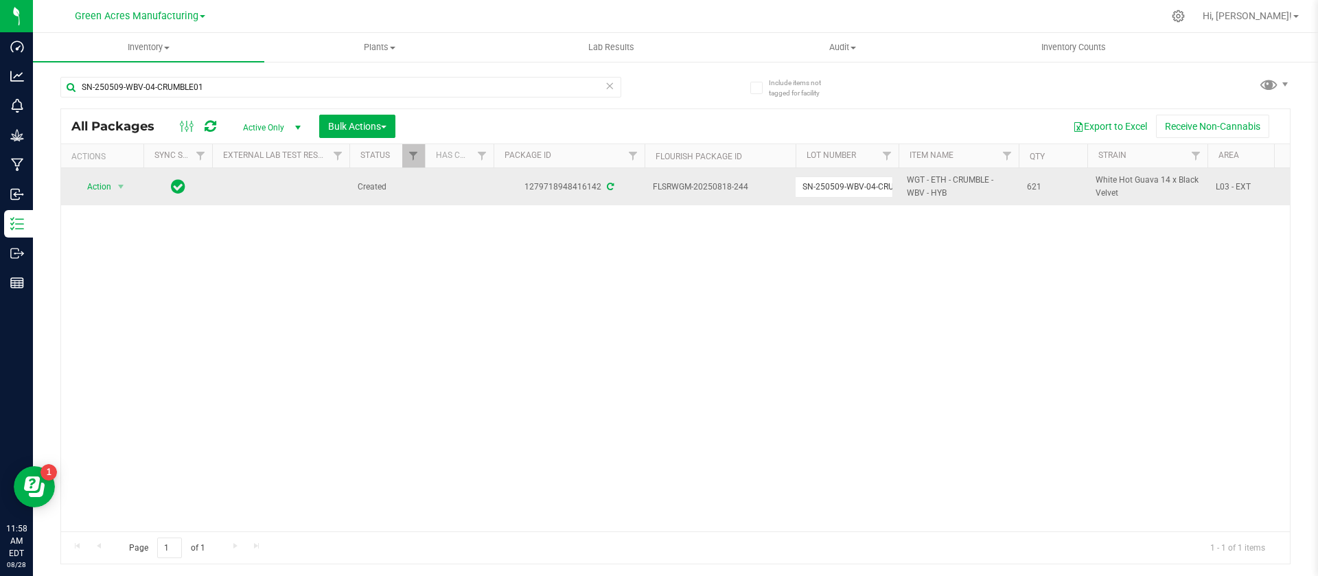
click at [1036, 177] on td "621" at bounding box center [1053, 186] width 69 height 37
copy span "621"
click at [687, 185] on span "FLSRWGM-20250818-244" at bounding box center [720, 187] width 135 height 13
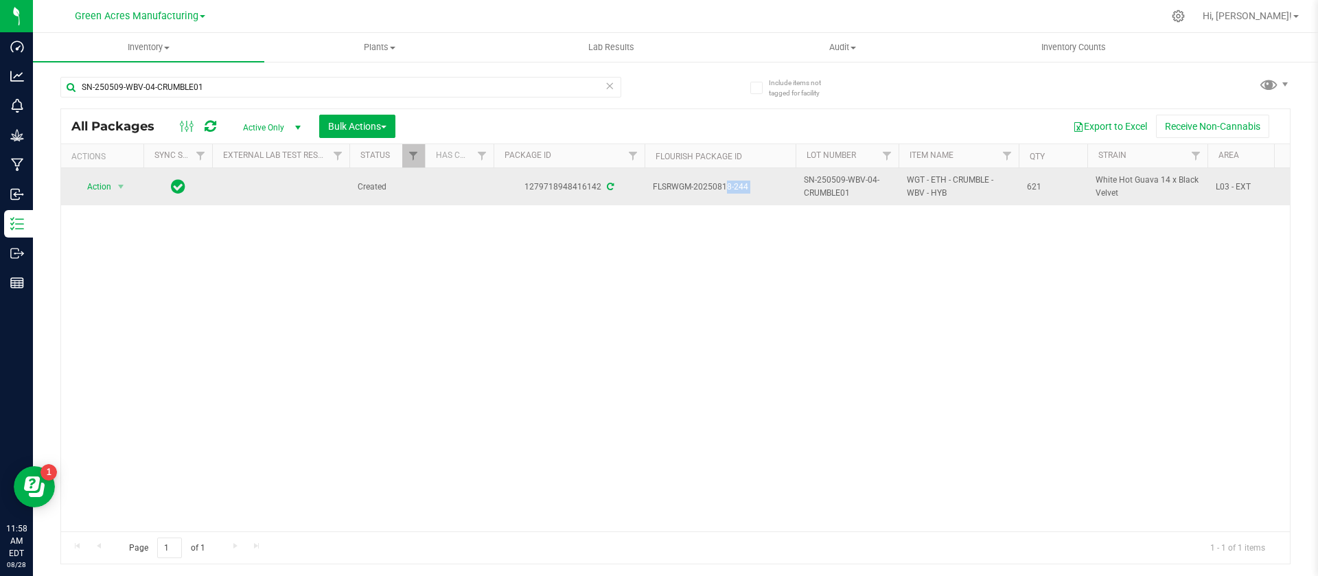
click at [687, 185] on span "FLSRWGM-20250818-244" at bounding box center [720, 187] width 135 height 13
copy tr "FLSRWGM-20250818-244"
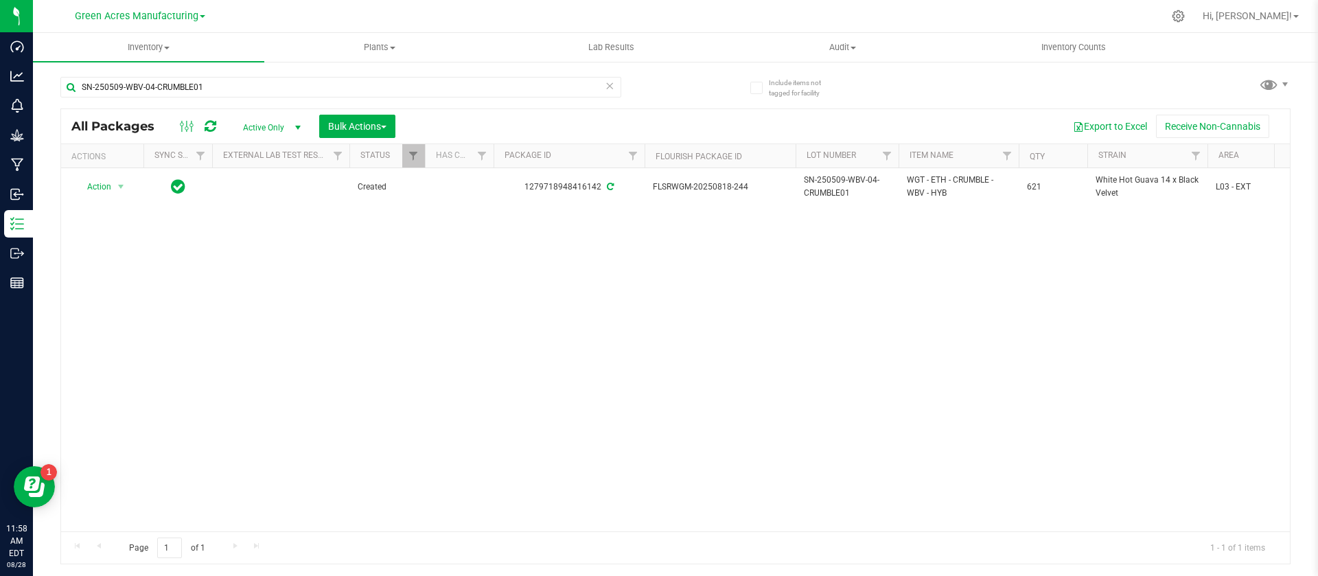
click at [945, 280] on div "Action Action Adjust qty Create package Edit attributes Global inventory Locate…" at bounding box center [675, 349] width 1229 height 363
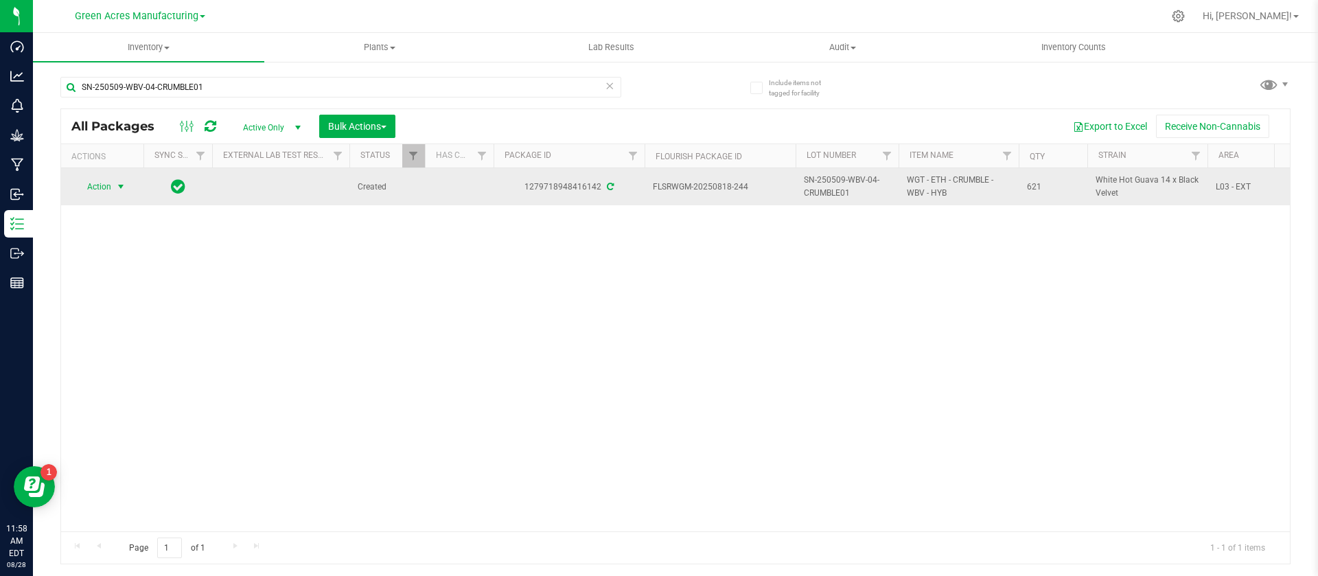
click at [99, 187] on span "Action" at bounding box center [93, 186] width 37 height 19
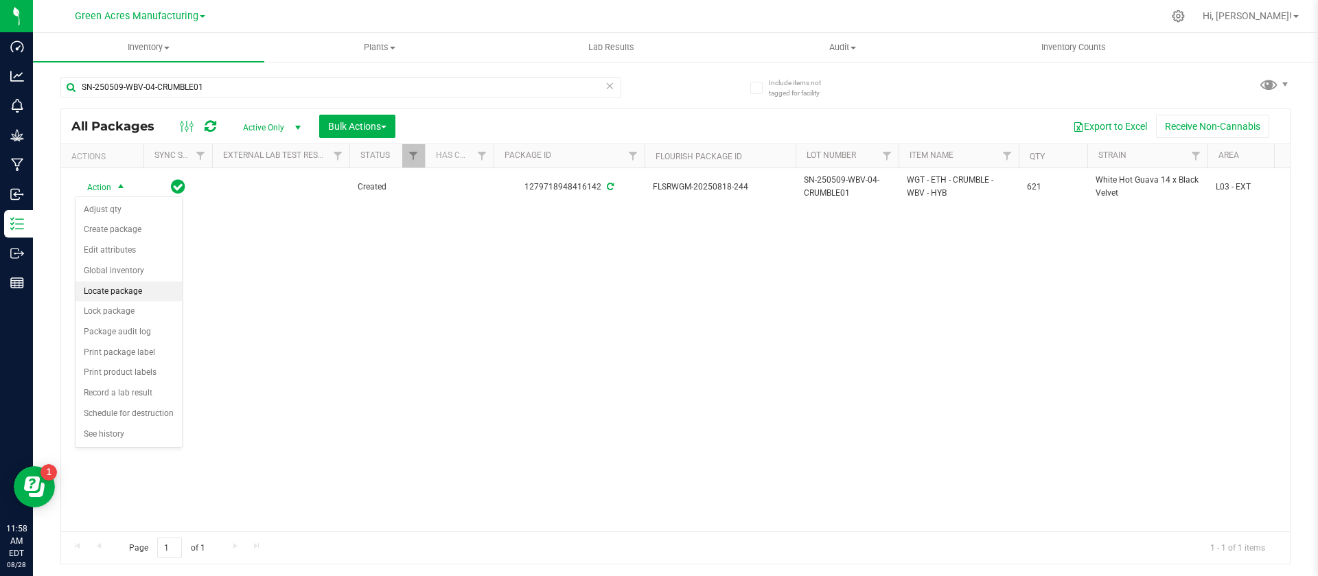
click at [126, 286] on li "Locate package" at bounding box center [129, 292] width 106 height 21
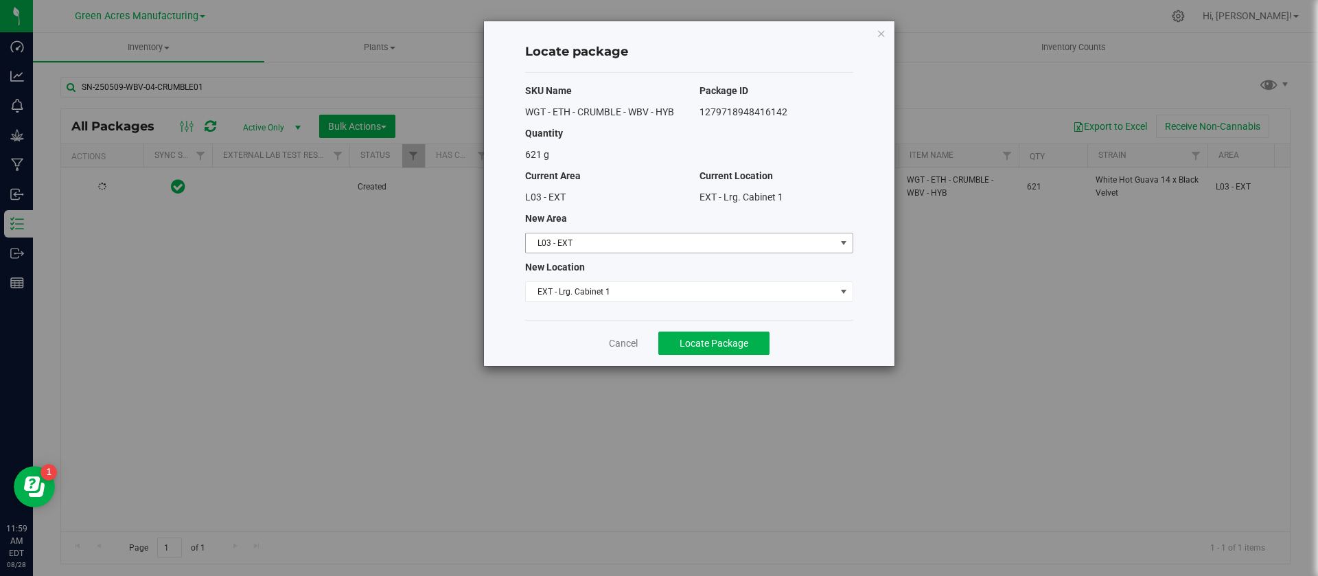
click at [625, 240] on span "L03 - EXT" at bounding box center [681, 242] width 310 height 19
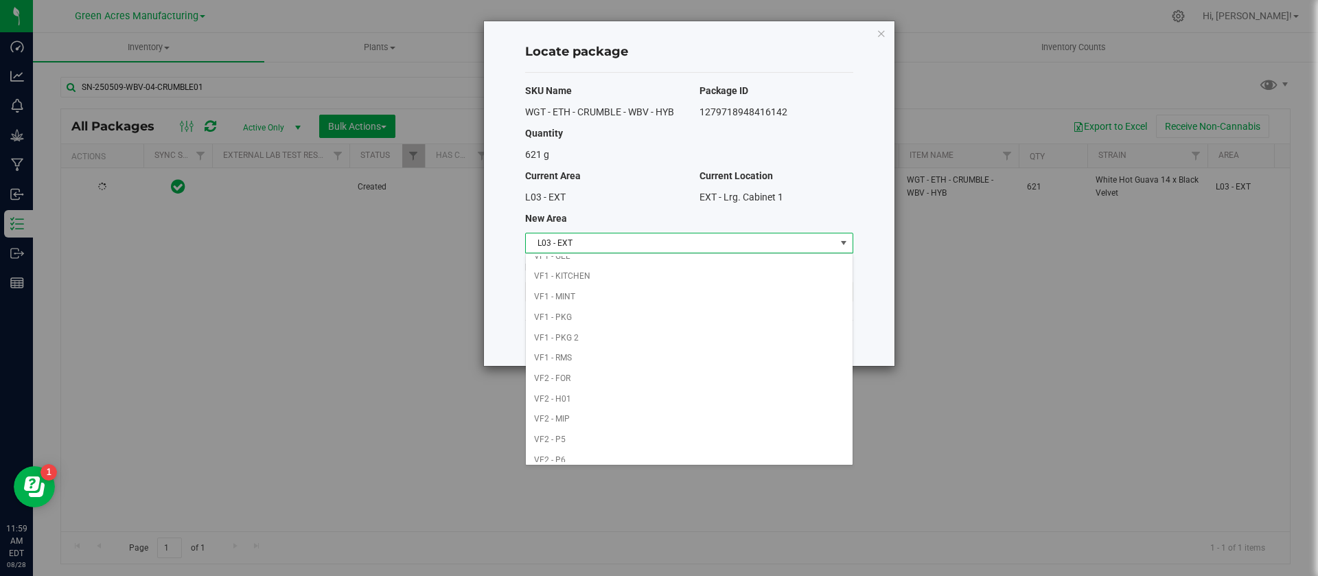
scroll to position [629, 0]
click at [704, 412] on li "VF2 - MIP" at bounding box center [689, 412] width 327 height 21
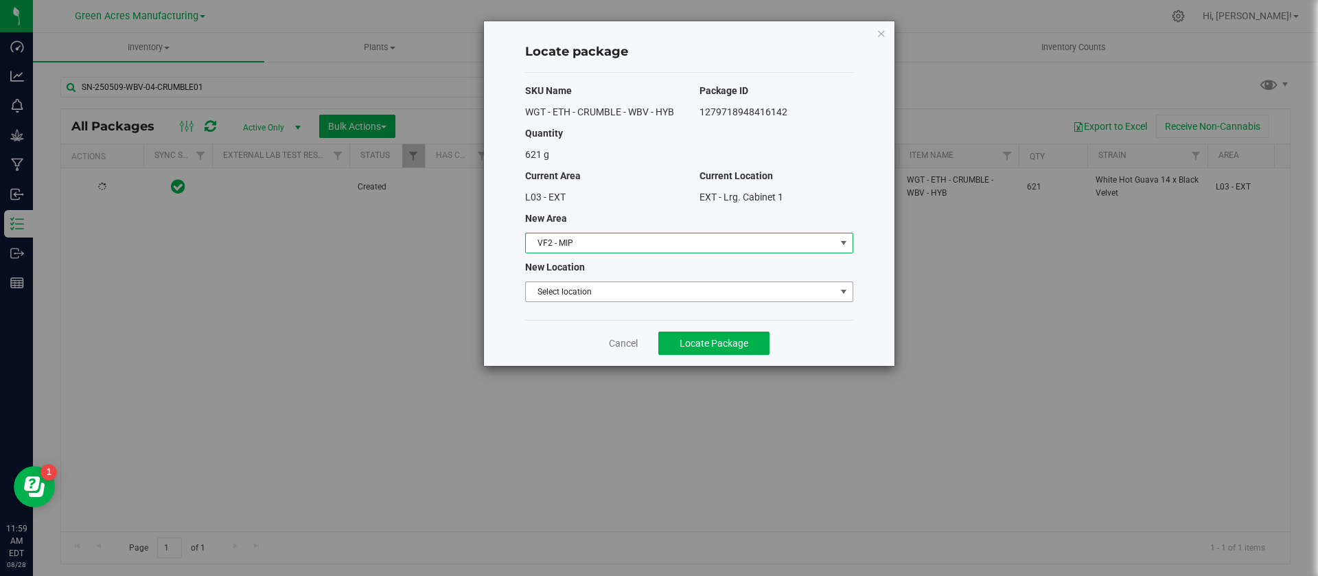
click at [634, 292] on span "Select location" at bounding box center [681, 291] width 310 height 19
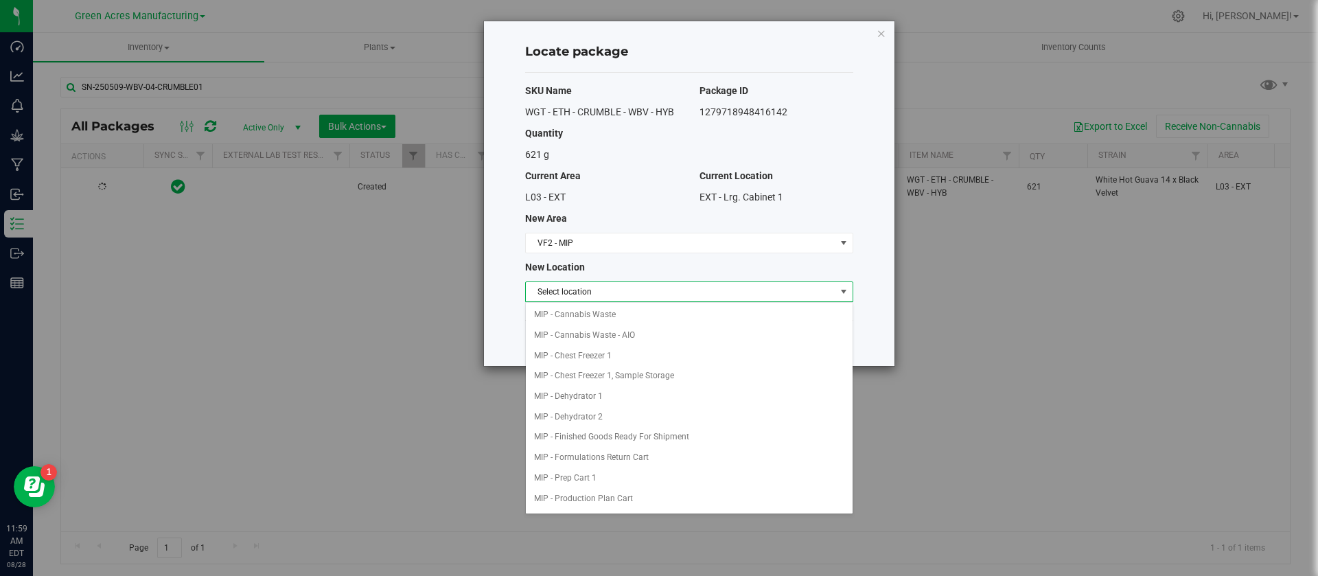
scroll to position [59, 0]
click at [662, 446] on li "MIP - Production Plan Cart" at bounding box center [689, 440] width 327 height 21
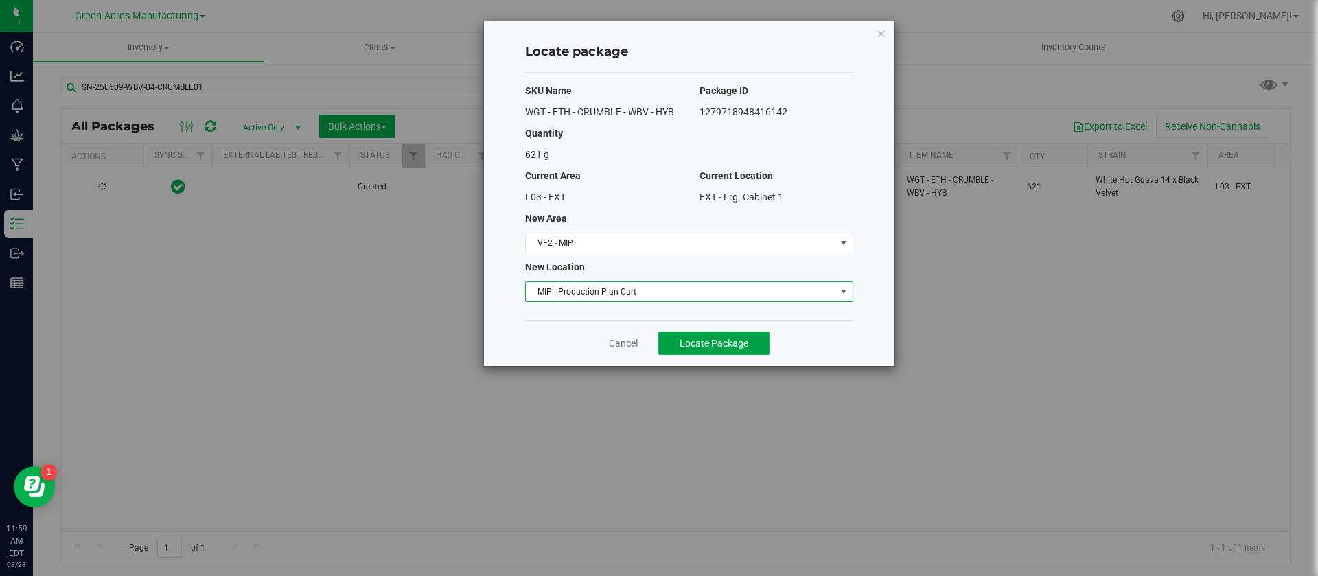
click at [708, 349] on button "Locate Package" at bounding box center [713, 343] width 111 height 23
